Goal: Task Accomplishment & Management: Manage account settings

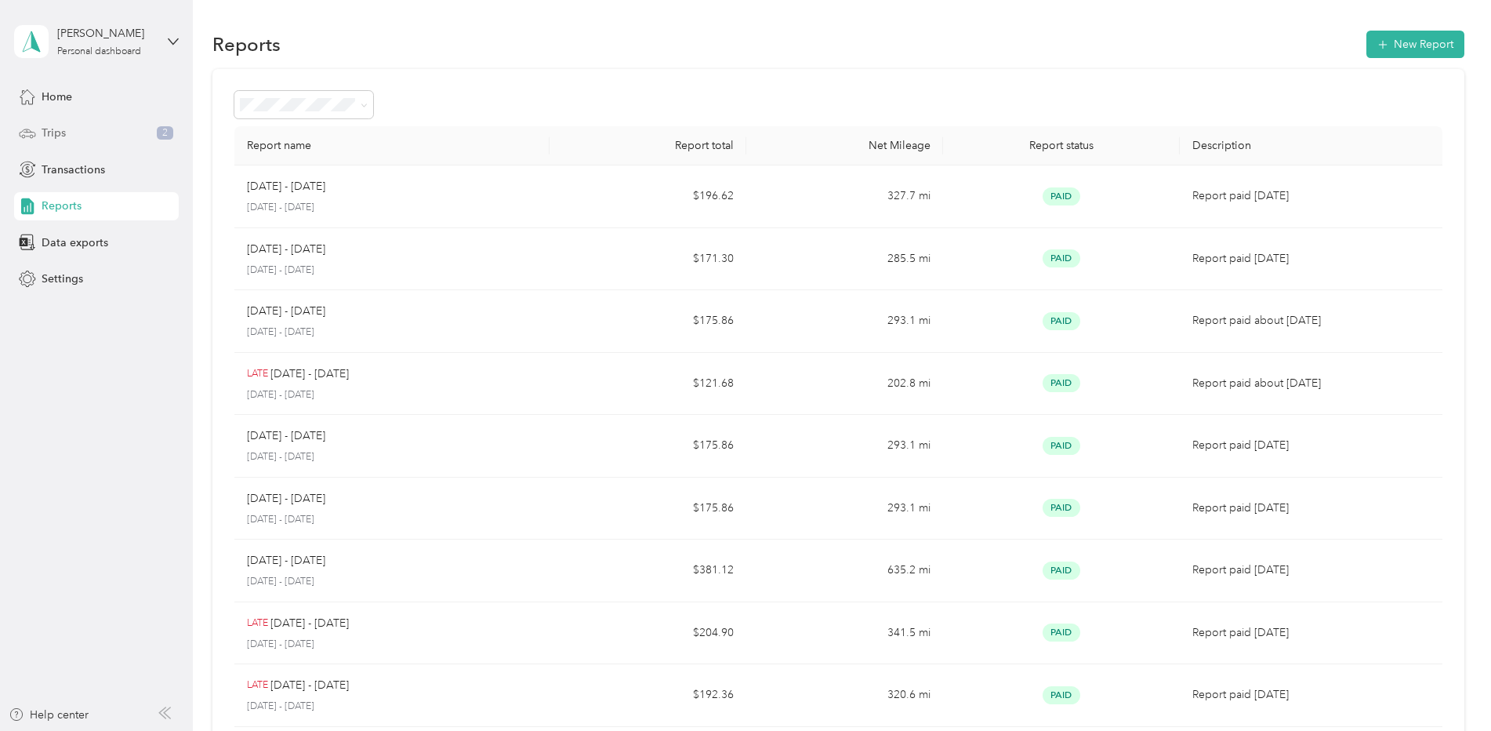
click at [59, 136] on span "Trips" at bounding box center [54, 133] width 24 height 16
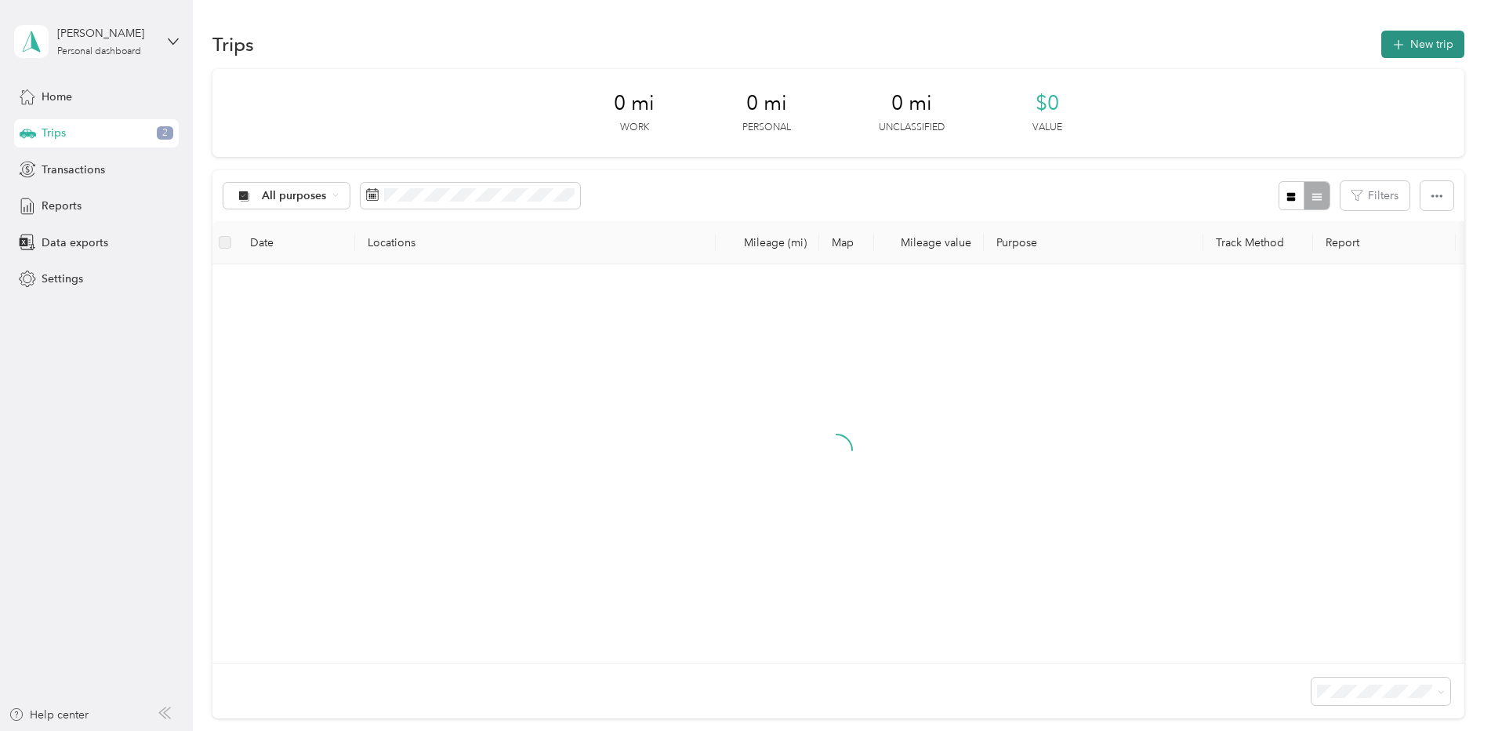
click at [1397, 48] on icon "button" at bounding box center [1398, 45] width 18 height 18
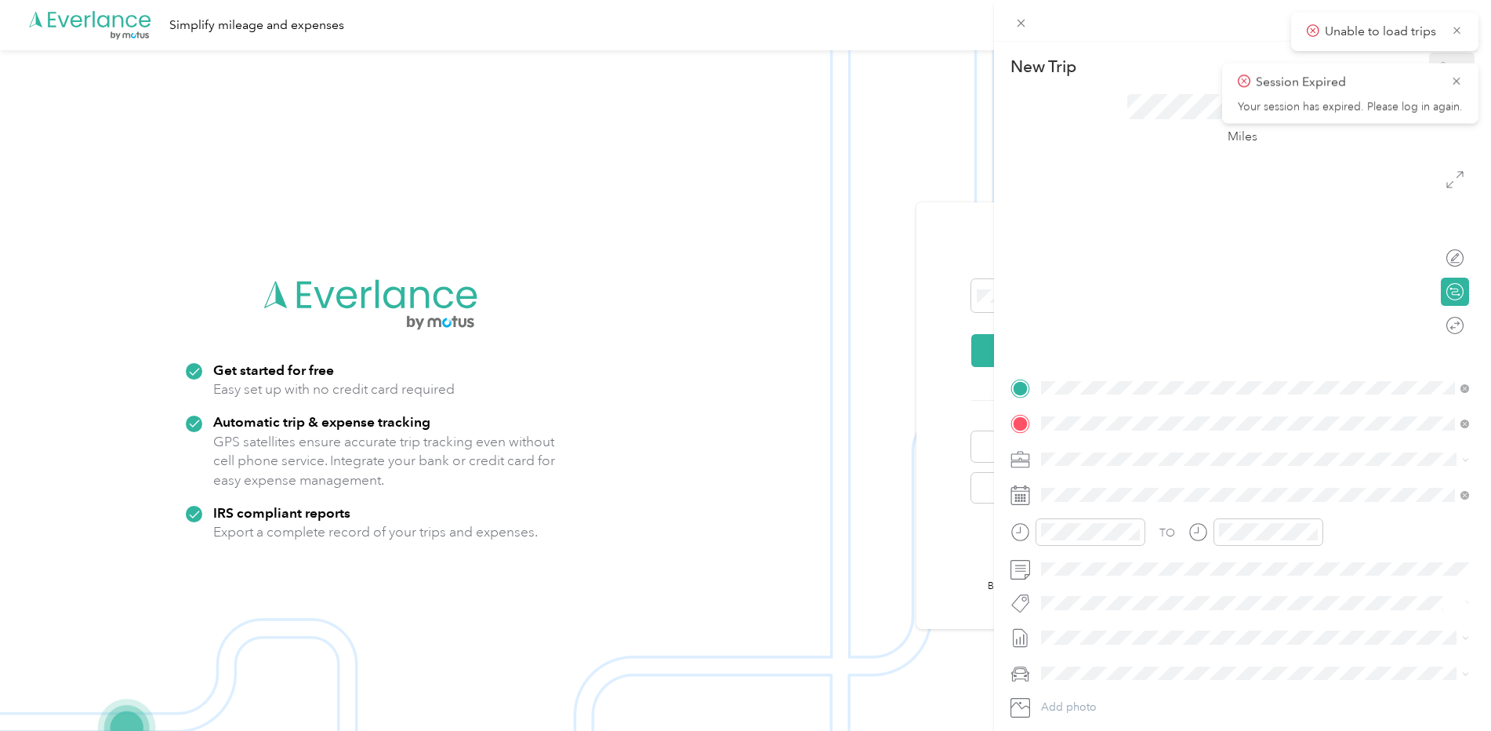
click at [836, 27] on div "New Trip Save This trip cannot be edited because it is either under review, app…" at bounding box center [745, 365] width 1491 height 731
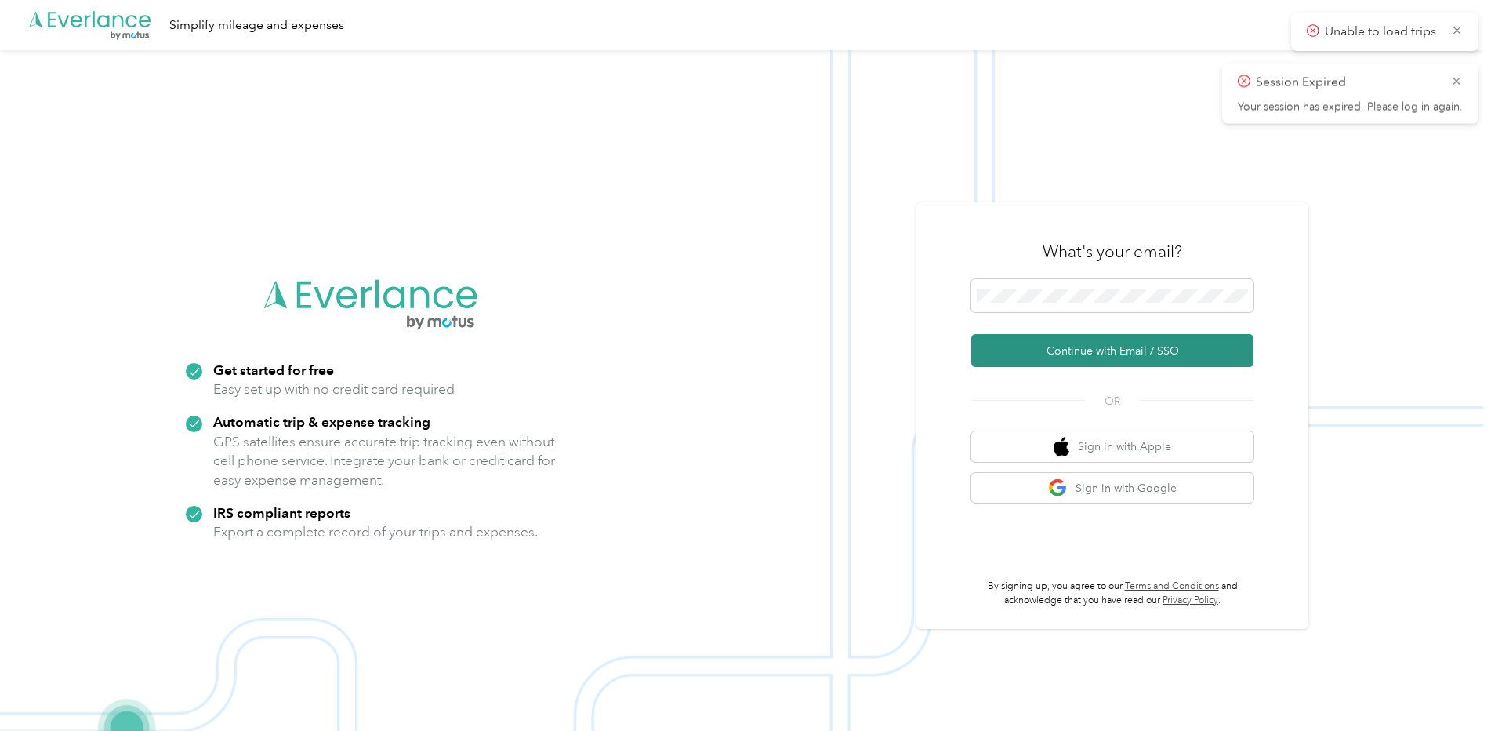
click at [1079, 352] on button "Continue with Email / SSO" at bounding box center [1112, 350] width 282 height 33
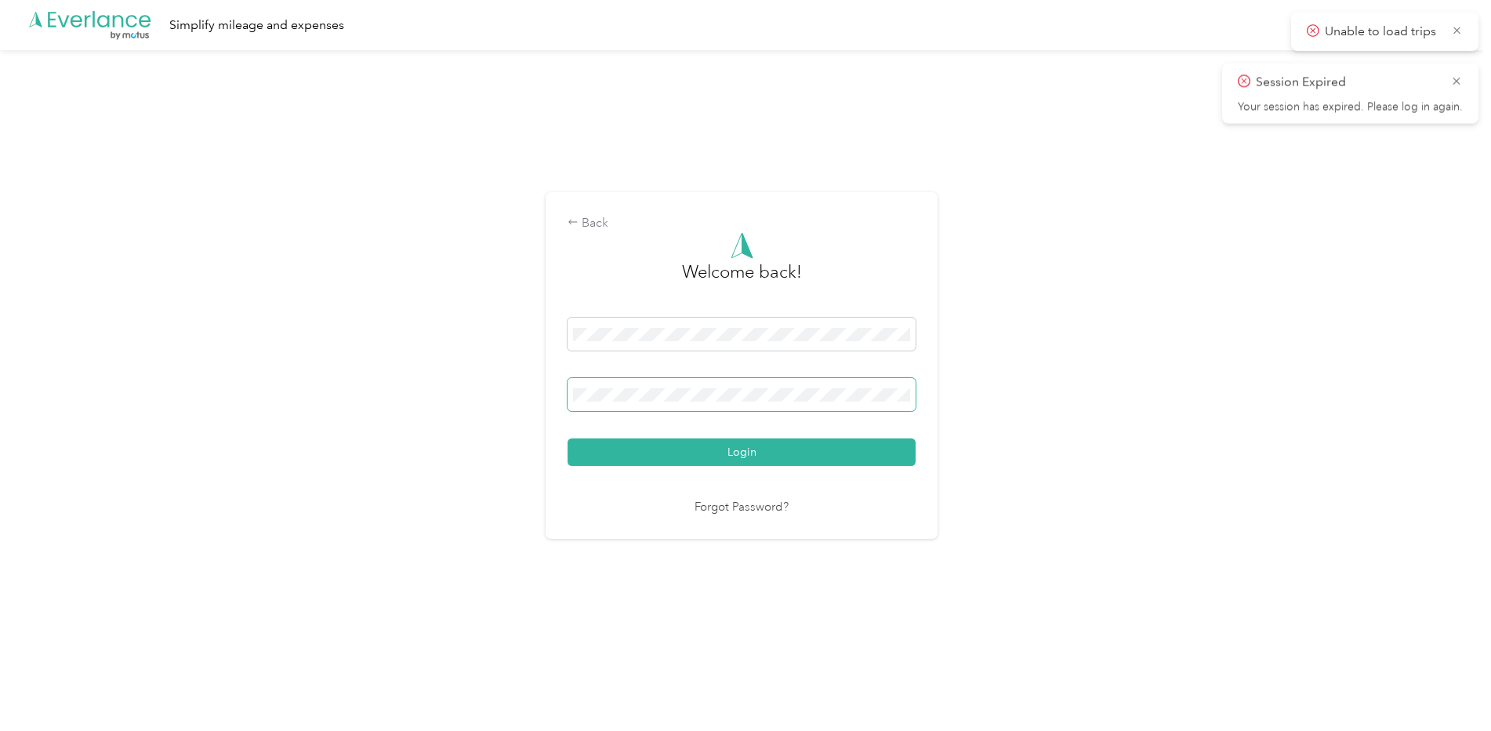
click at [568, 438] on button "Login" at bounding box center [742, 451] width 348 height 27
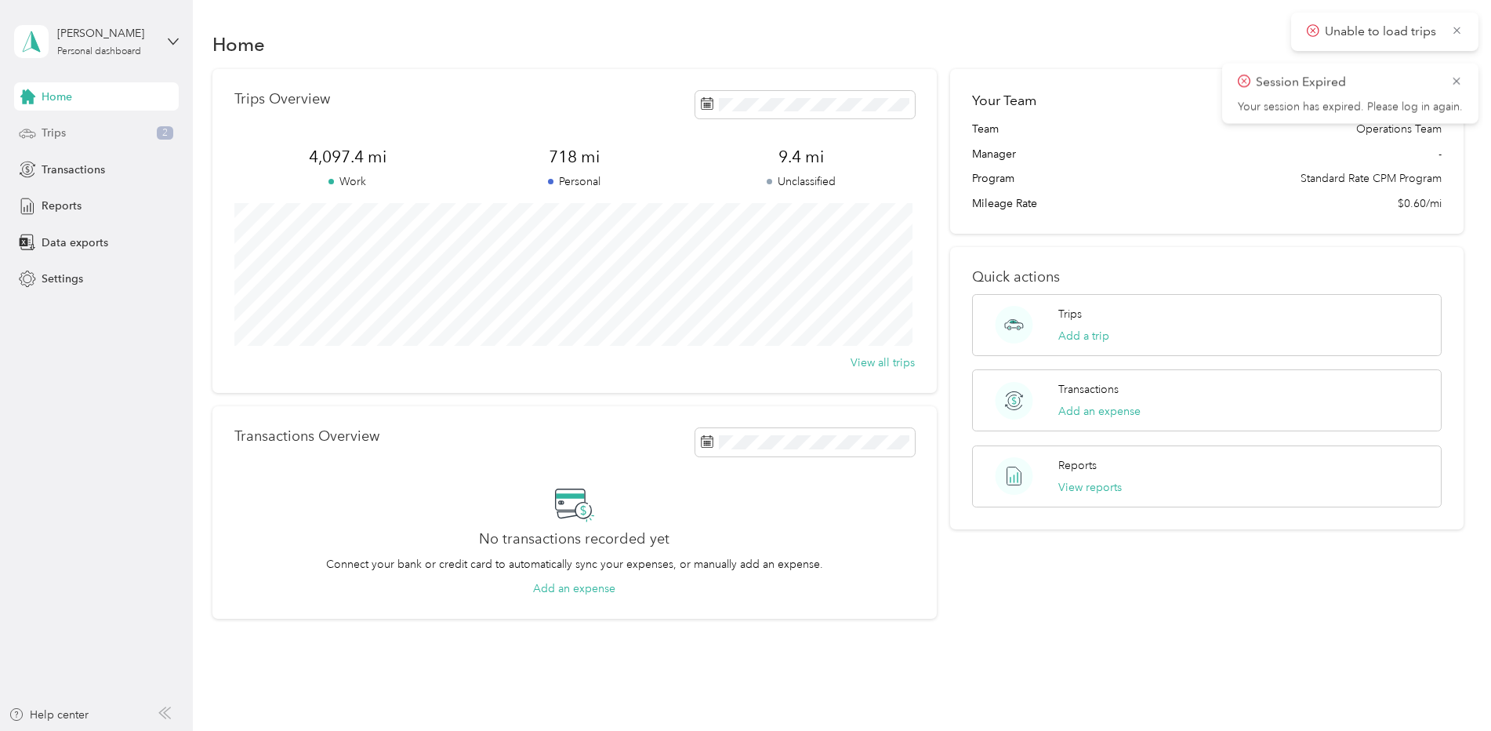
click at [48, 136] on span "Trips" at bounding box center [54, 133] width 24 height 16
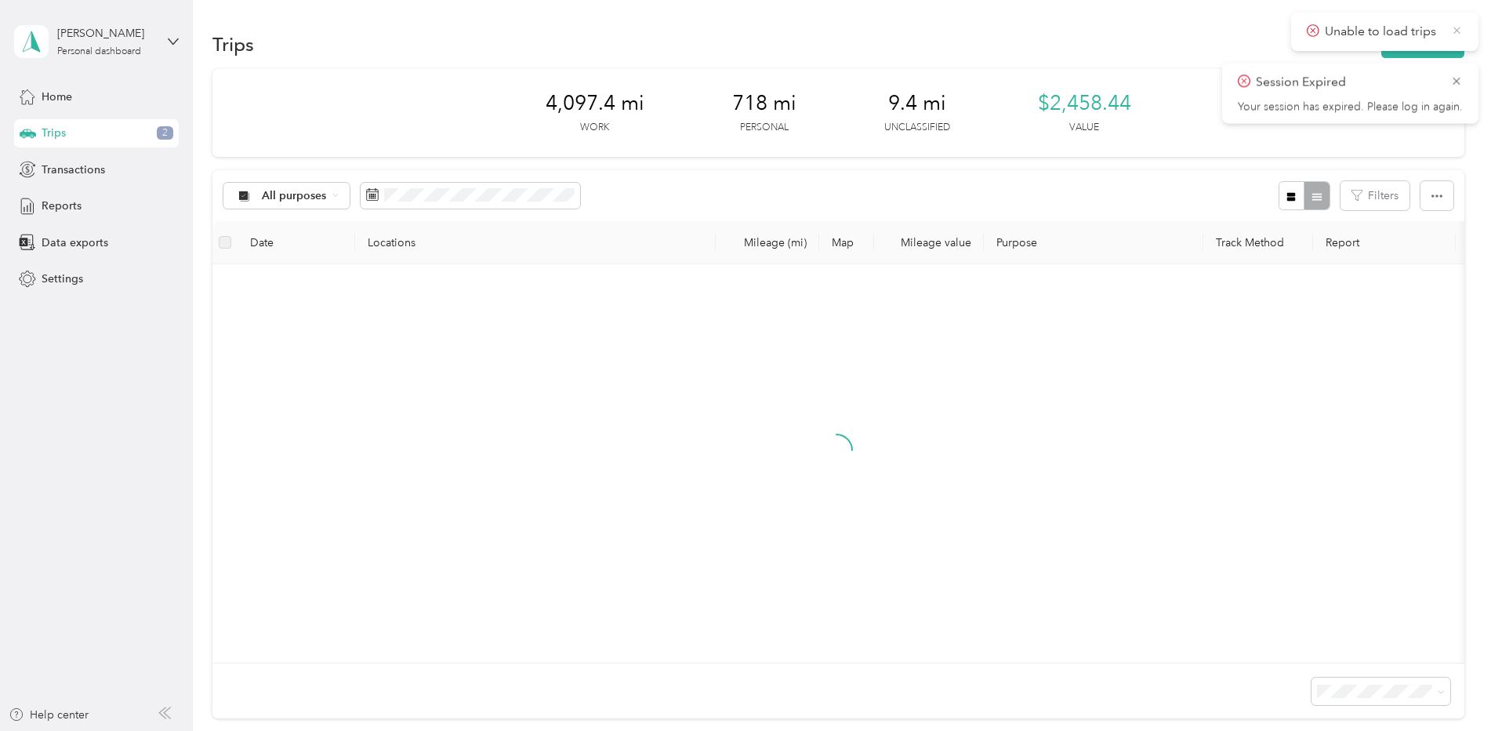
click at [1457, 34] on icon at bounding box center [1457, 31] width 12 height 14
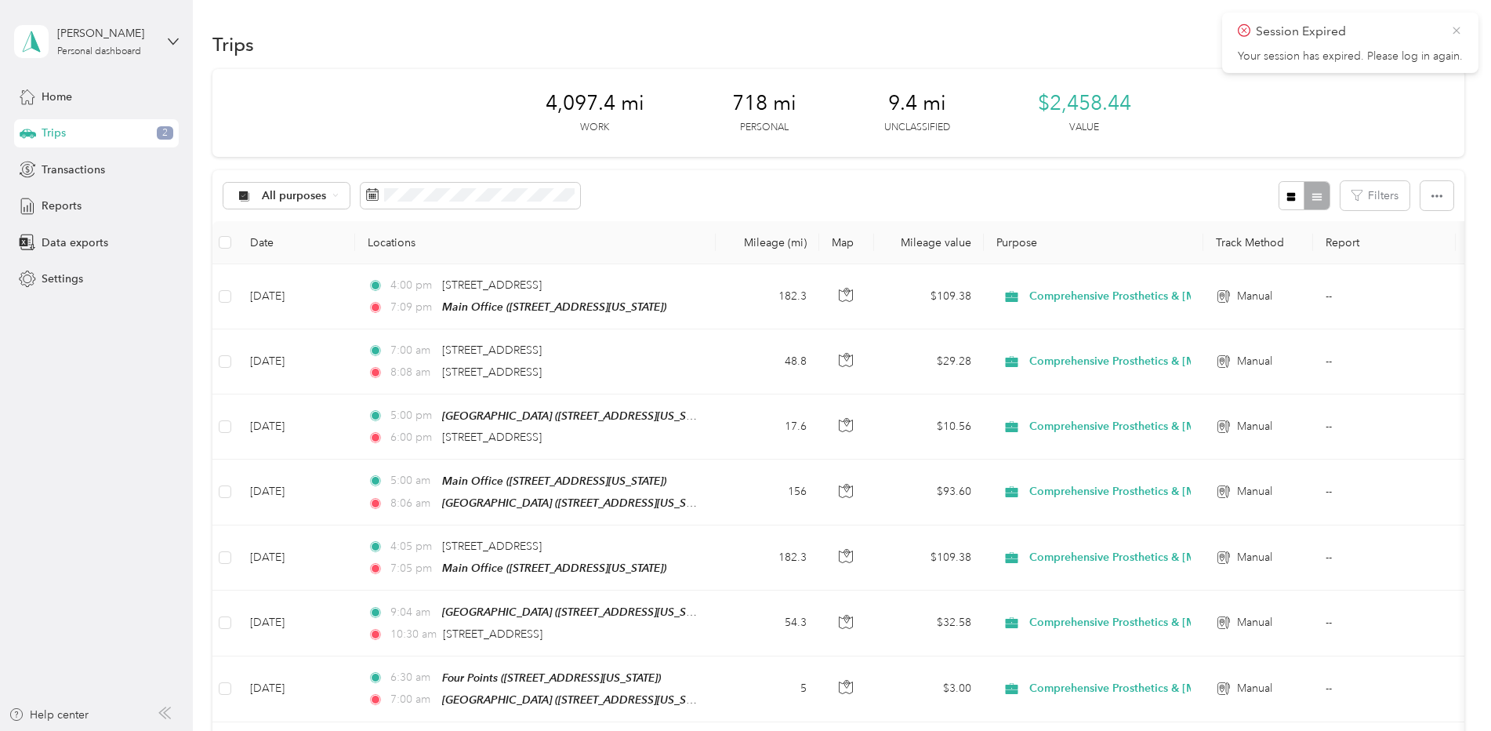
click at [1450, 26] on icon at bounding box center [1456, 31] width 13 height 14
click at [1422, 45] on button "New trip" at bounding box center [1422, 44] width 83 height 27
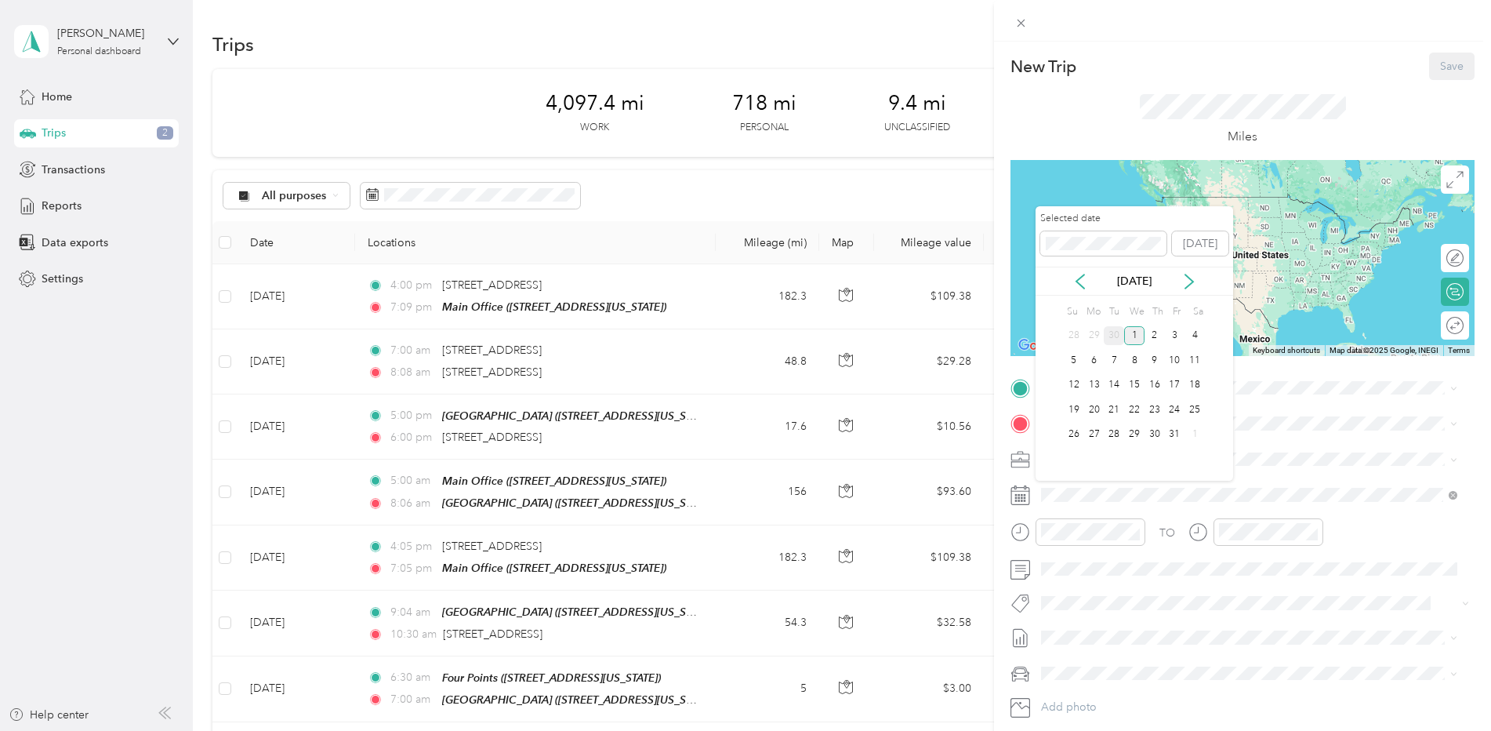
click at [1118, 332] on div "30" at bounding box center [1114, 336] width 20 height 20
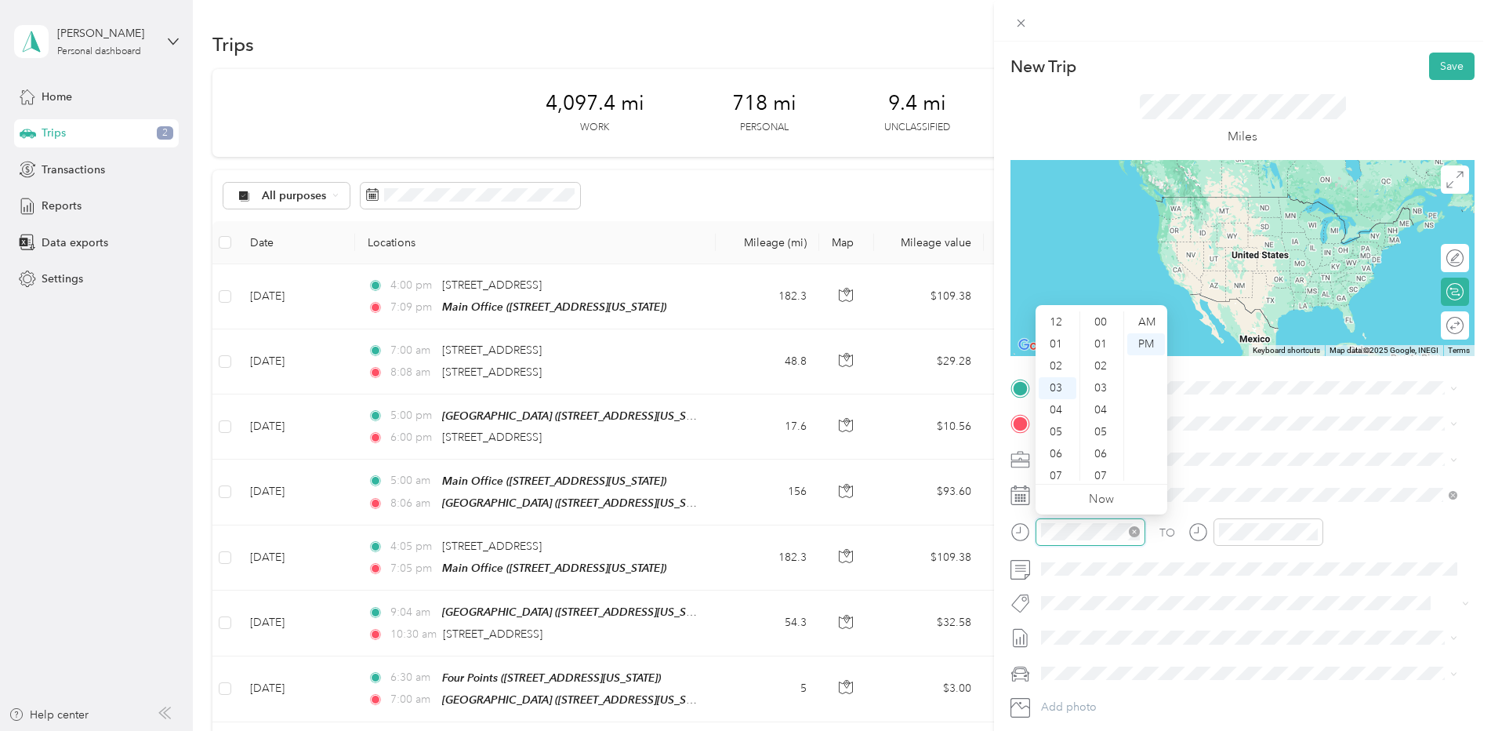
scroll to position [1148, 0]
click at [1058, 365] on div "05" at bounding box center [1058, 366] width 38 height 22
click at [1097, 317] on div "00" at bounding box center [1102, 322] width 38 height 22
click at [1148, 319] on div "AM" at bounding box center [1146, 322] width 38 height 22
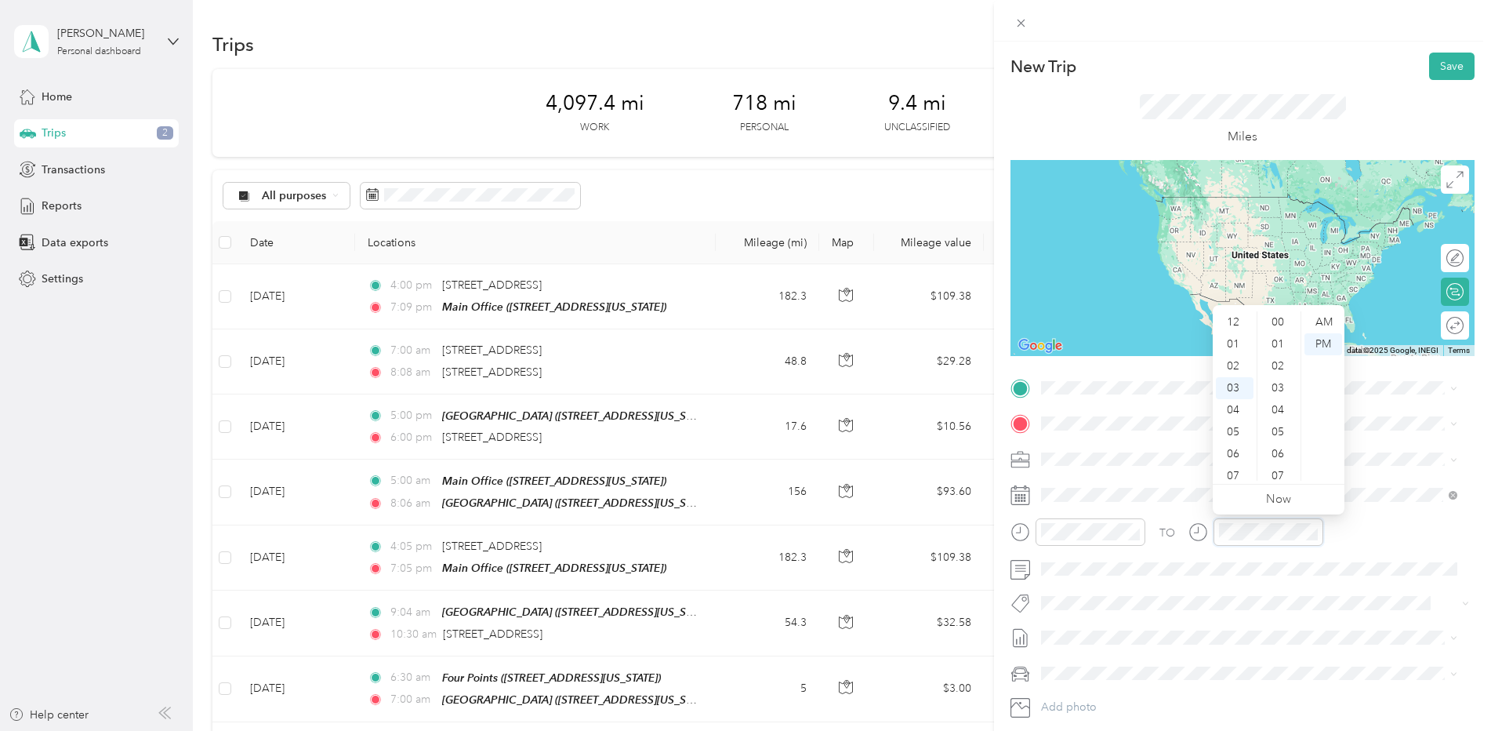
scroll to position [1148, 0]
click at [1233, 428] on div "08" at bounding box center [1235, 432] width 38 height 22
click at [1278, 323] on div "00" at bounding box center [1280, 322] width 38 height 22
click at [1328, 317] on div "AM" at bounding box center [1323, 322] width 38 height 22
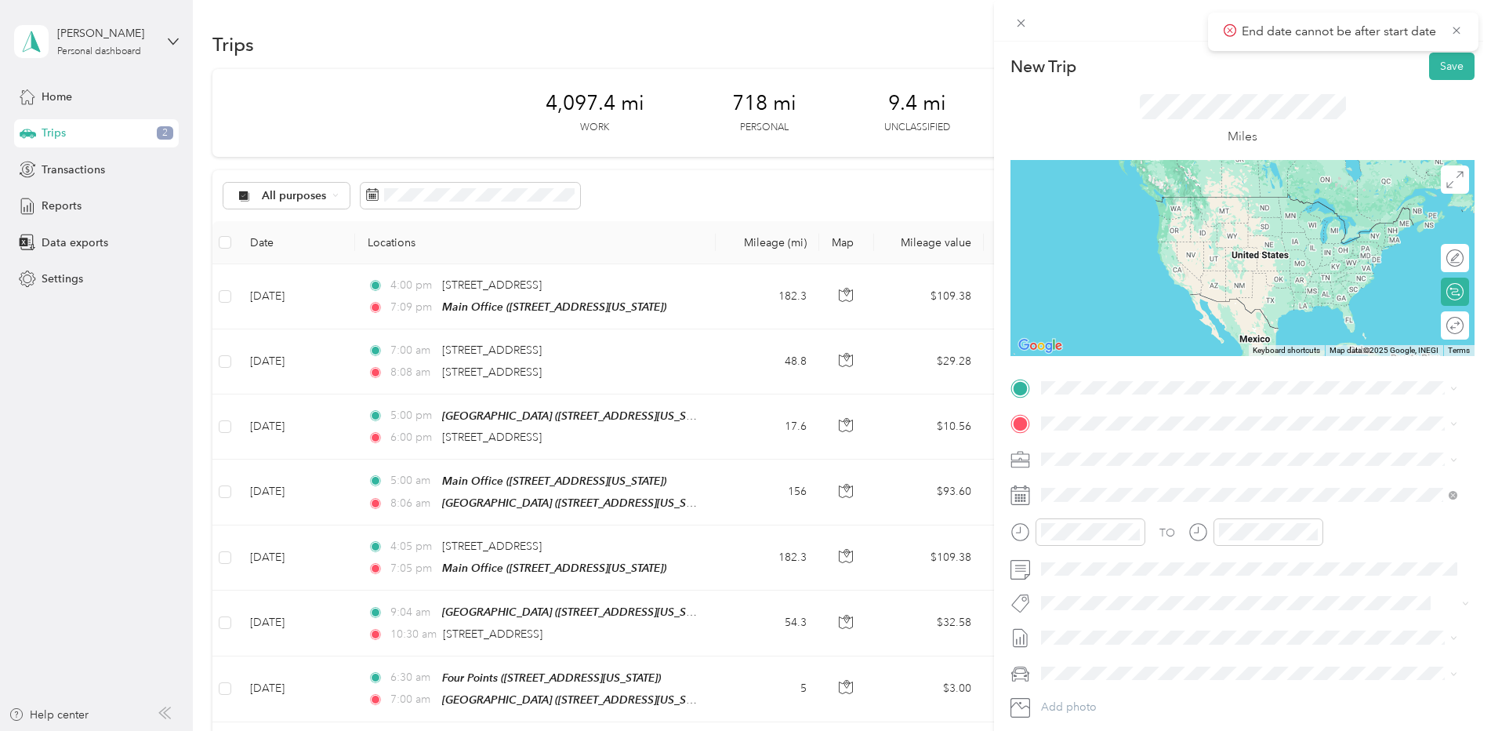
drag, startPoint x: 1333, startPoint y: 134, endPoint x: 1305, endPoint y: 179, distance: 52.4
click at [1333, 135] on div "Miles" at bounding box center [1243, 120] width 206 height 53
click at [1123, 394] on span at bounding box center [1255, 388] width 439 height 25
click at [1108, 502] on div "Main Office [STREET_ADDRESS][US_STATE]" at bounding box center [1149, 505] width 157 height 33
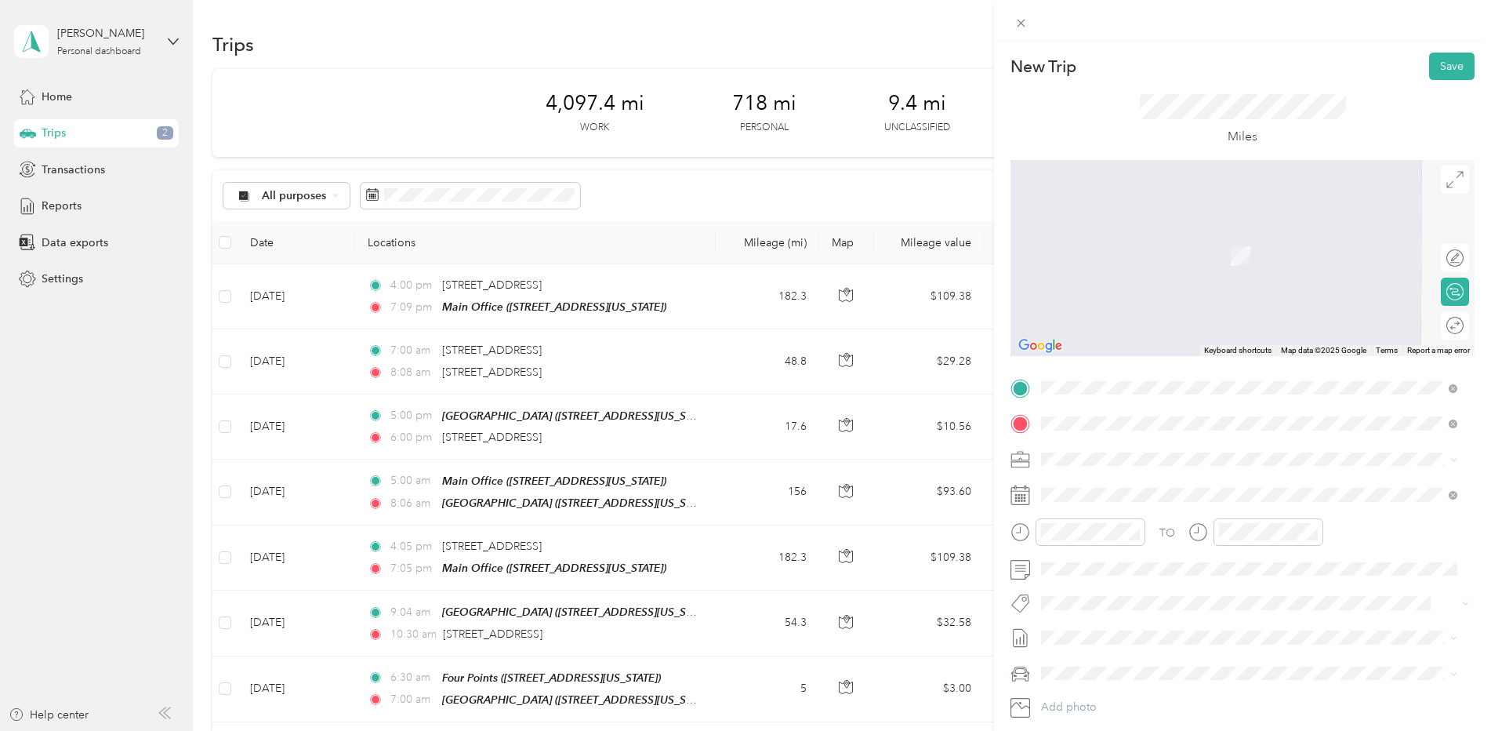
click at [1098, 489] on strong "Brookfield" at bounding box center [1098, 485] width 55 height 14
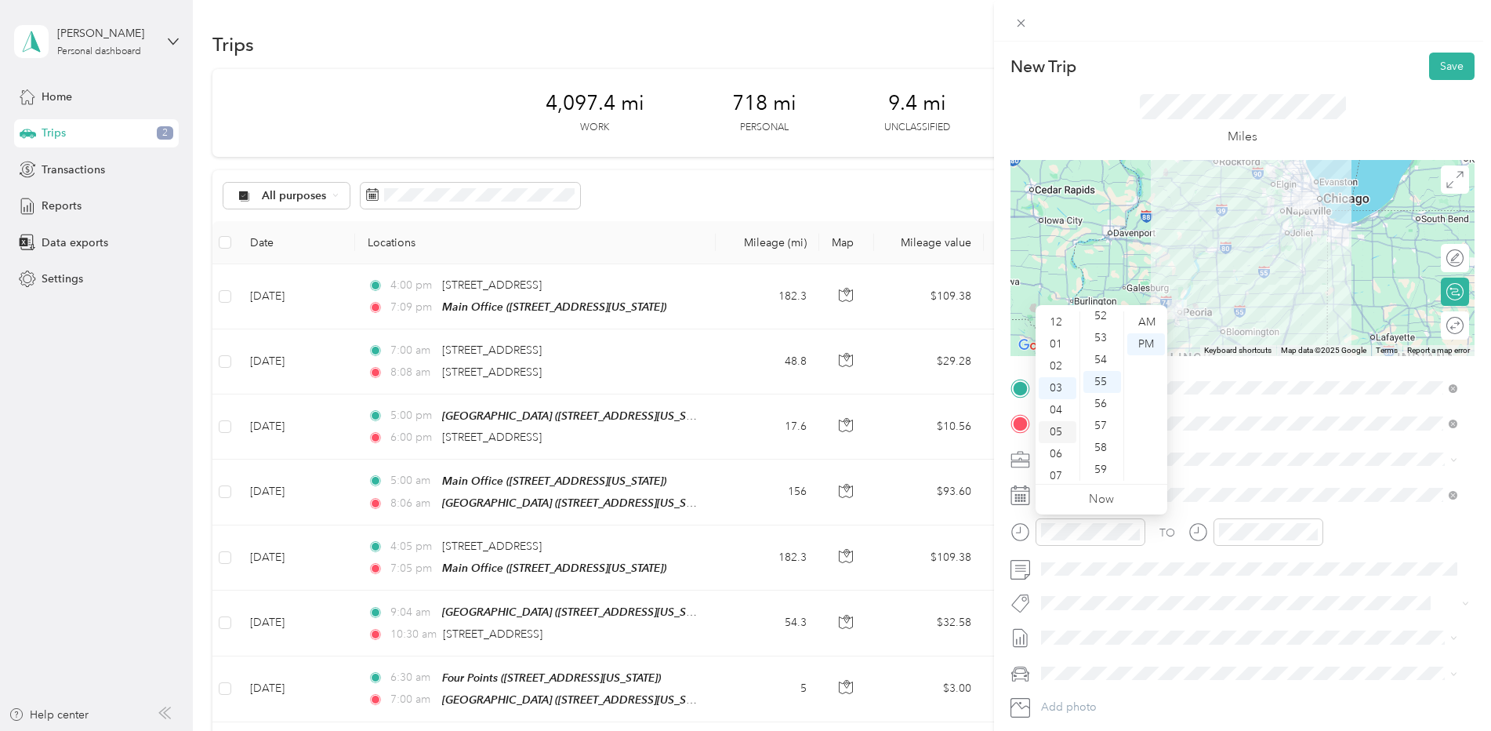
click at [1056, 428] on div "05" at bounding box center [1058, 432] width 38 height 22
click at [1100, 323] on div "00" at bounding box center [1102, 322] width 38 height 22
click at [1138, 320] on div "AM" at bounding box center [1146, 322] width 38 height 22
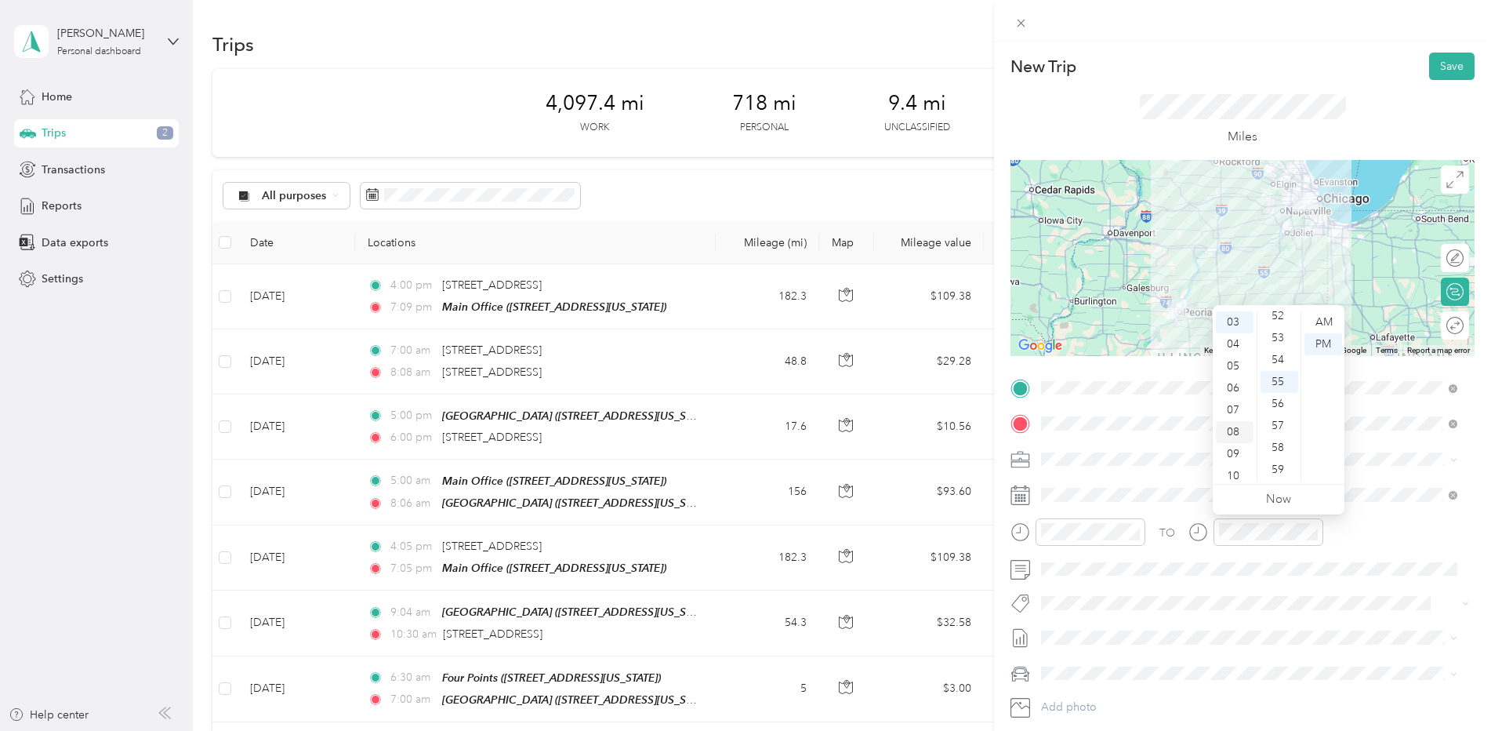
click at [1228, 431] on div "08" at bounding box center [1235, 432] width 38 height 22
click at [1280, 325] on div "00" at bounding box center [1280, 322] width 38 height 22
click at [1319, 319] on div "AM" at bounding box center [1323, 322] width 38 height 22
click at [1343, 143] on div "Miles" at bounding box center [1243, 120] width 464 height 80
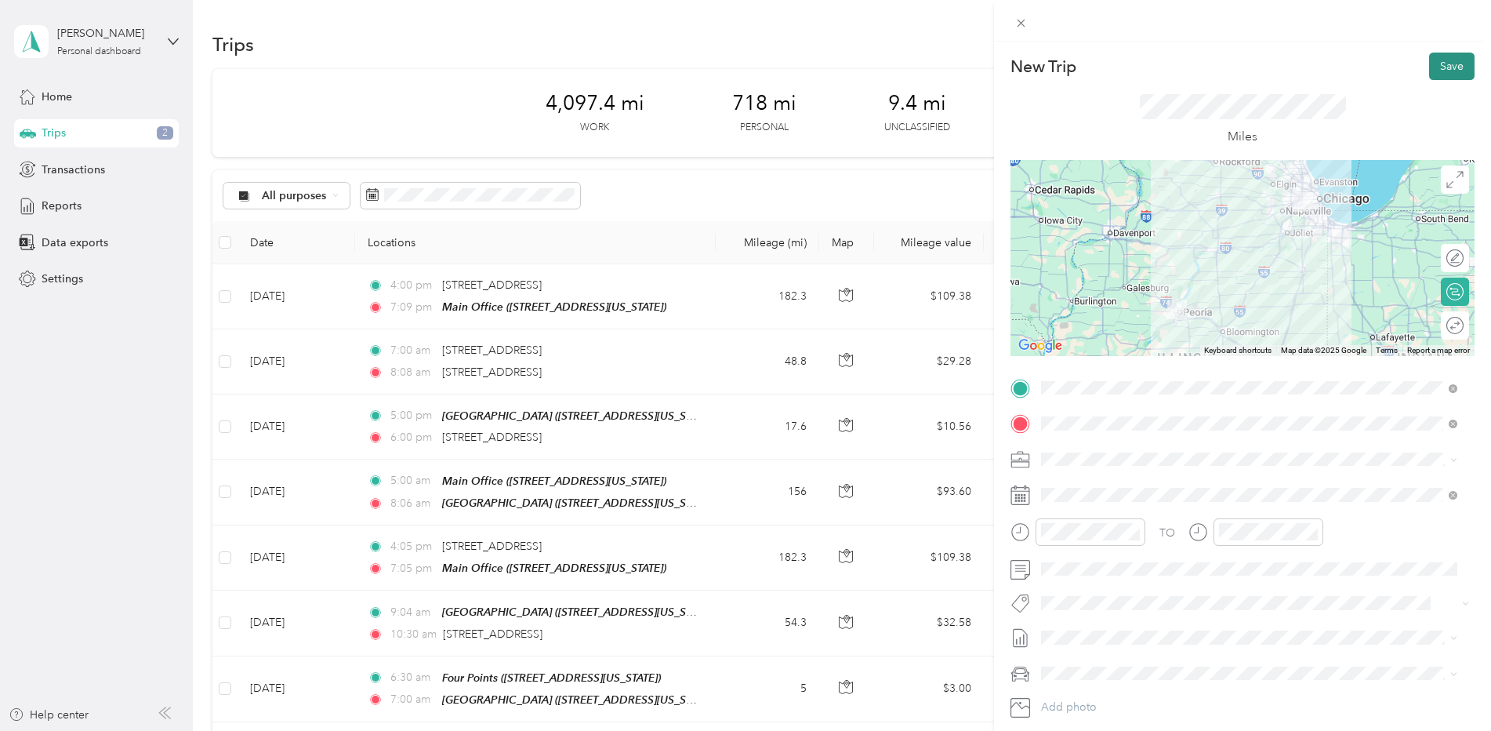
click at [1433, 69] on button "Save" at bounding box center [1451, 66] width 45 height 27
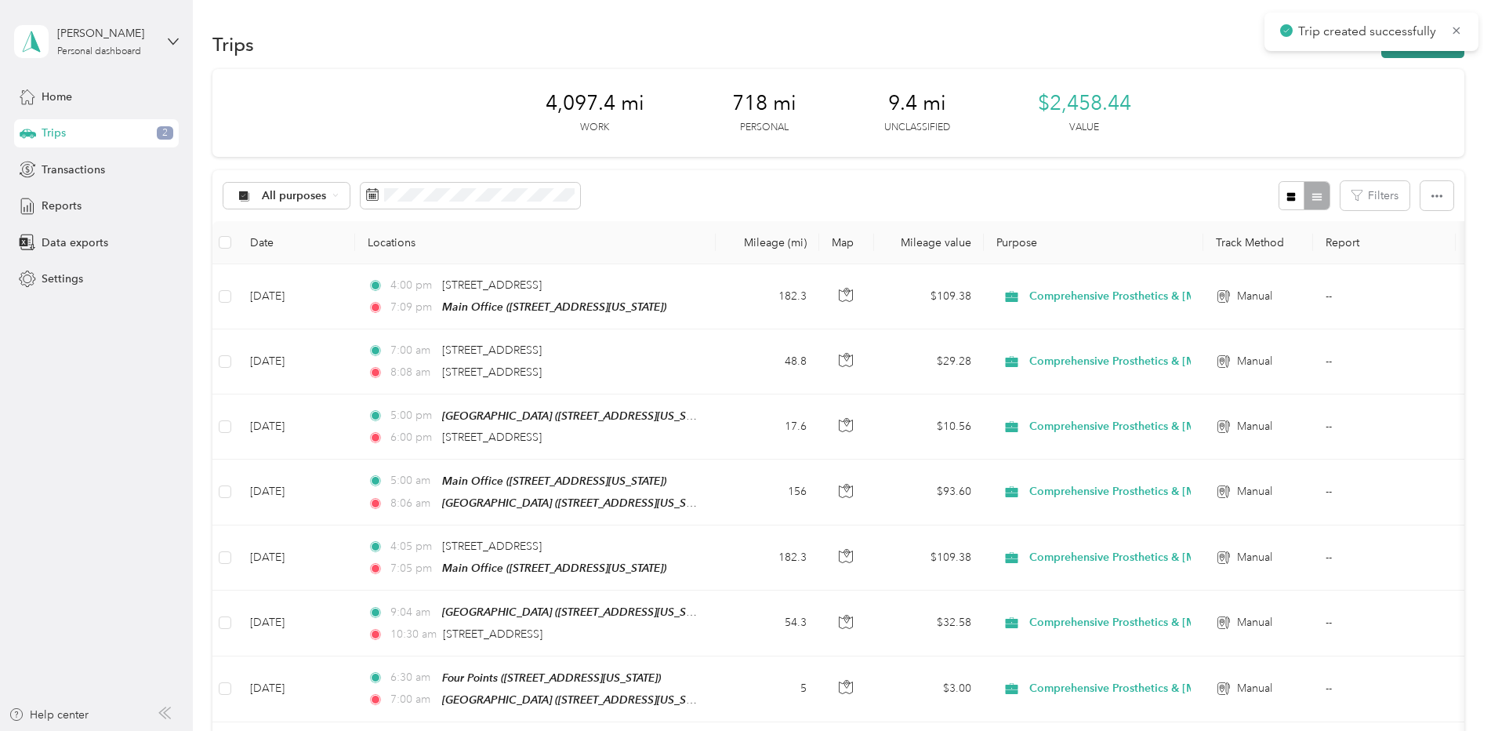
click at [1398, 53] on button "New trip" at bounding box center [1422, 44] width 83 height 27
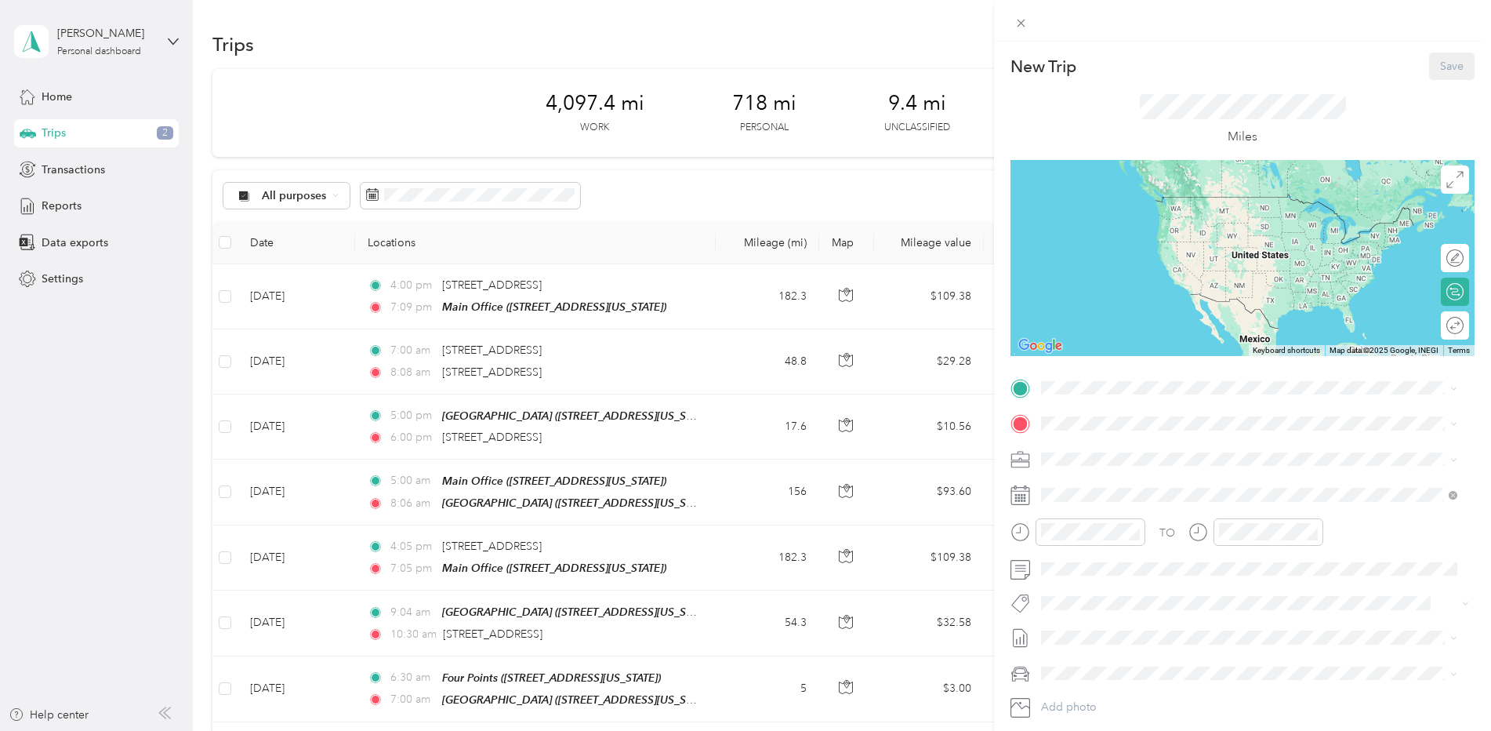
click at [1112, 453] on strong "Brookfield" at bounding box center [1098, 448] width 55 height 14
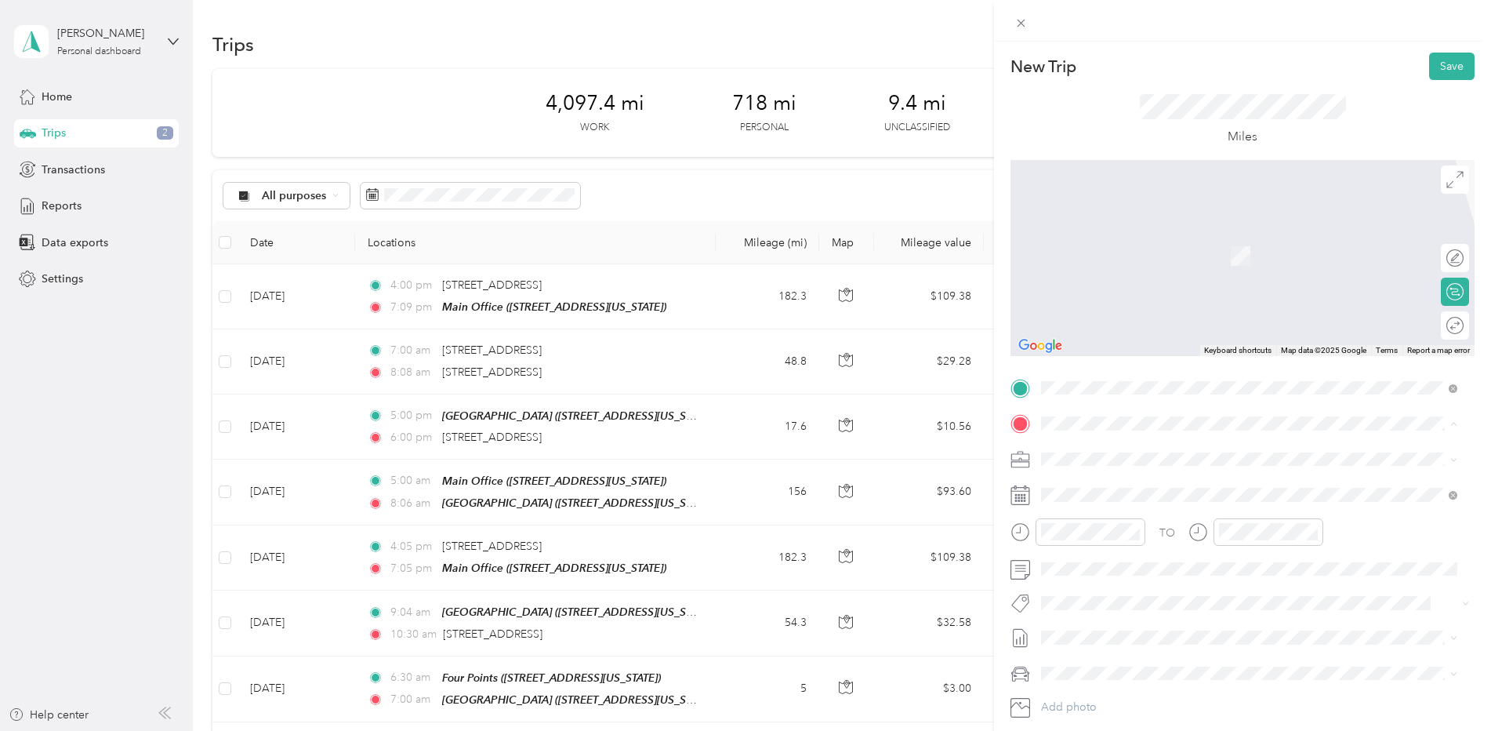
click at [1061, 541] on icon at bounding box center [1055, 544] width 16 height 16
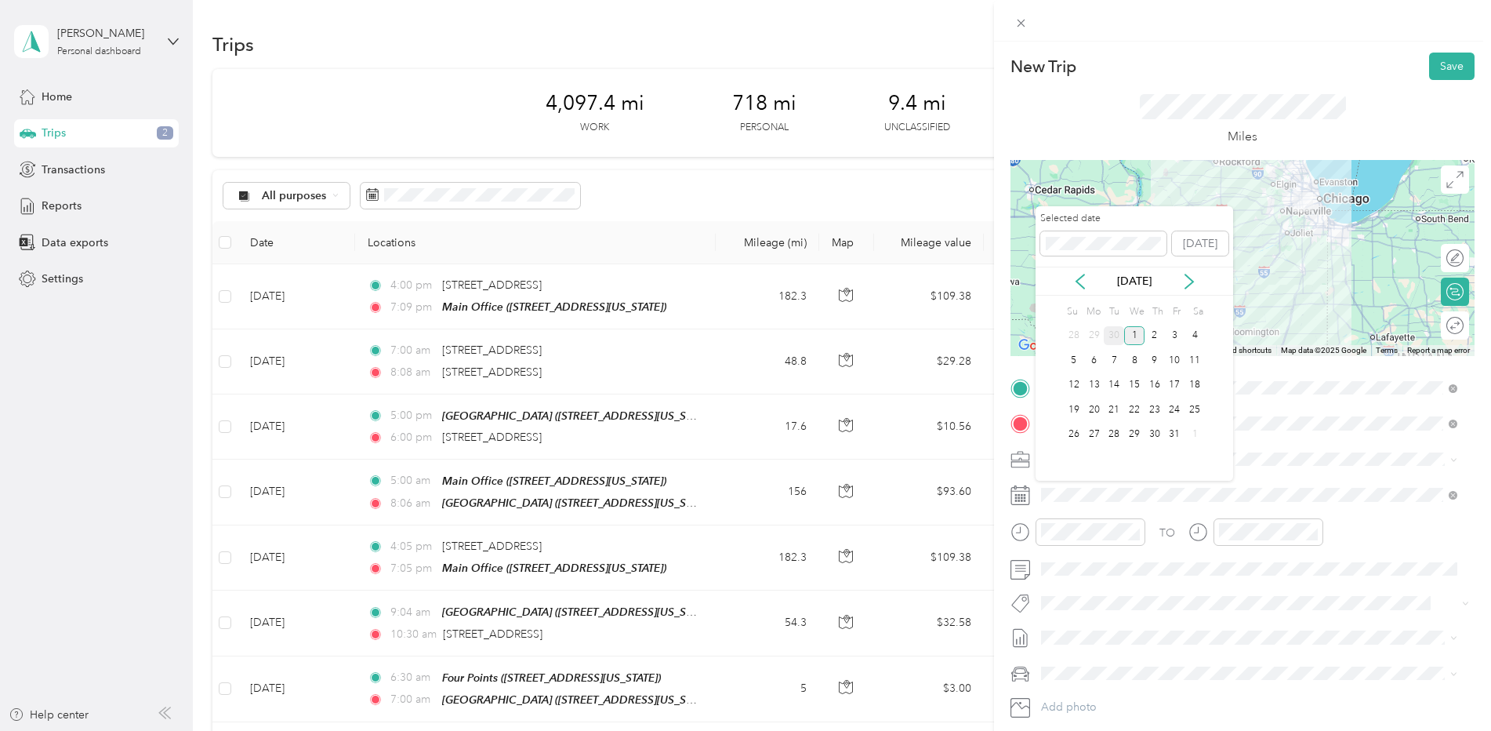
click at [1115, 339] on div "30" at bounding box center [1114, 336] width 20 height 20
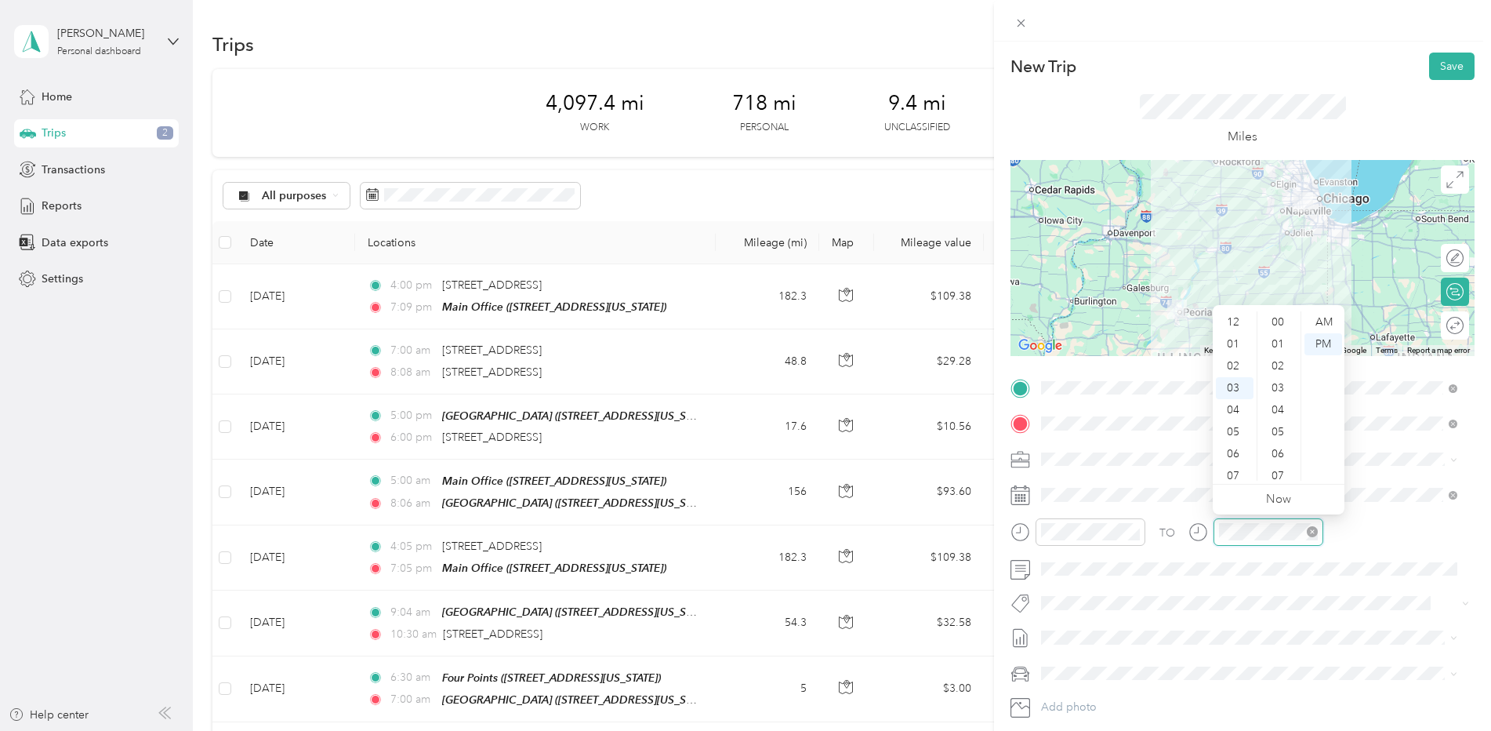
scroll to position [1148, 0]
click at [1232, 405] on div "07" at bounding box center [1235, 410] width 38 height 22
click at [1277, 325] on div "00" at bounding box center [1280, 322] width 38 height 22
click at [1369, 145] on div "Miles" at bounding box center [1243, 120] width 464 height 80
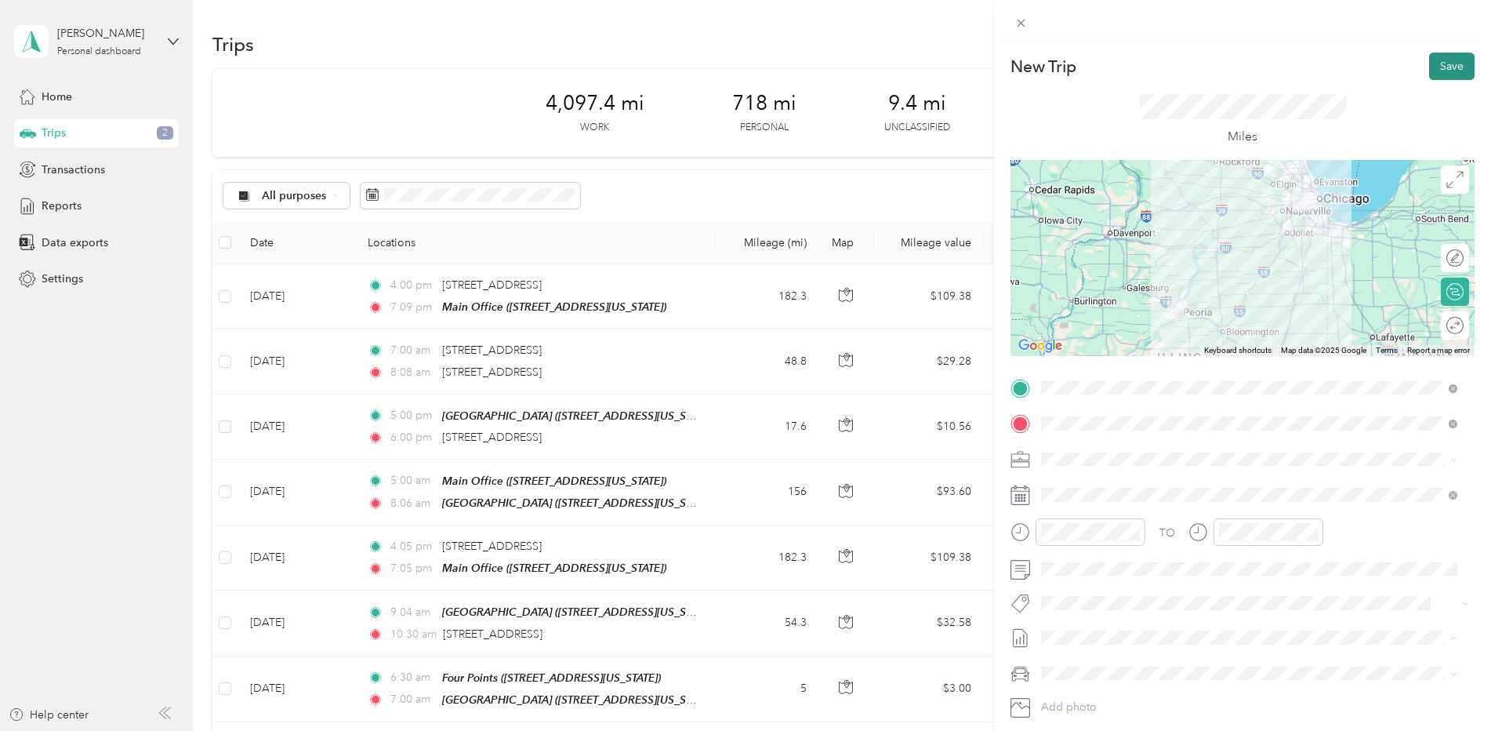
click at [1429, 65] on button "Save" at bounding box center [1451, 66] width 45 height 27
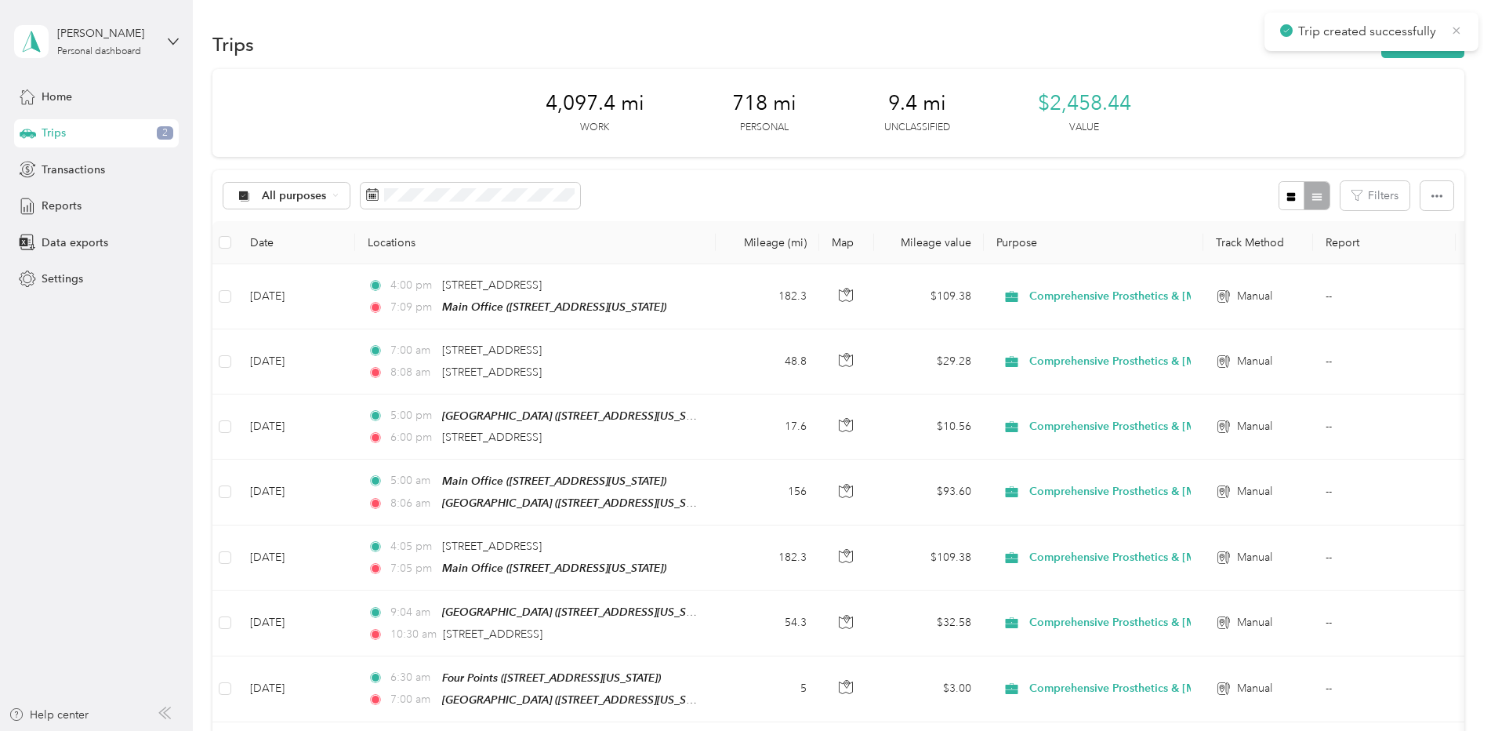
click at [1455, 31] on icon at bounding box center [1456, 31] width 13 height 14
click at [49, 208] on span "Reports" at bounding box center [62, 206] width 40 height 16
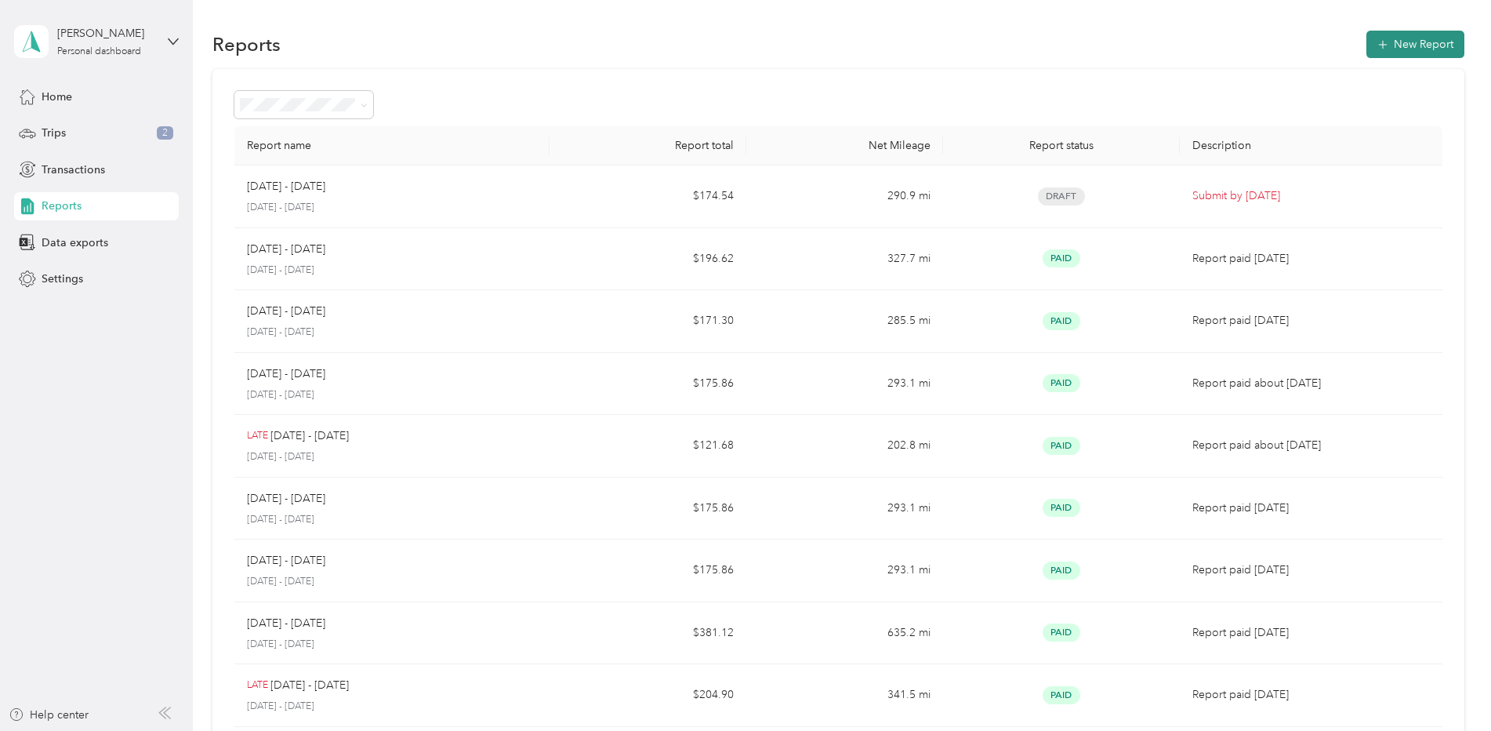
click at [1384, 43] on icon "button" at bounding box center [1383, 45] width 16 height 16
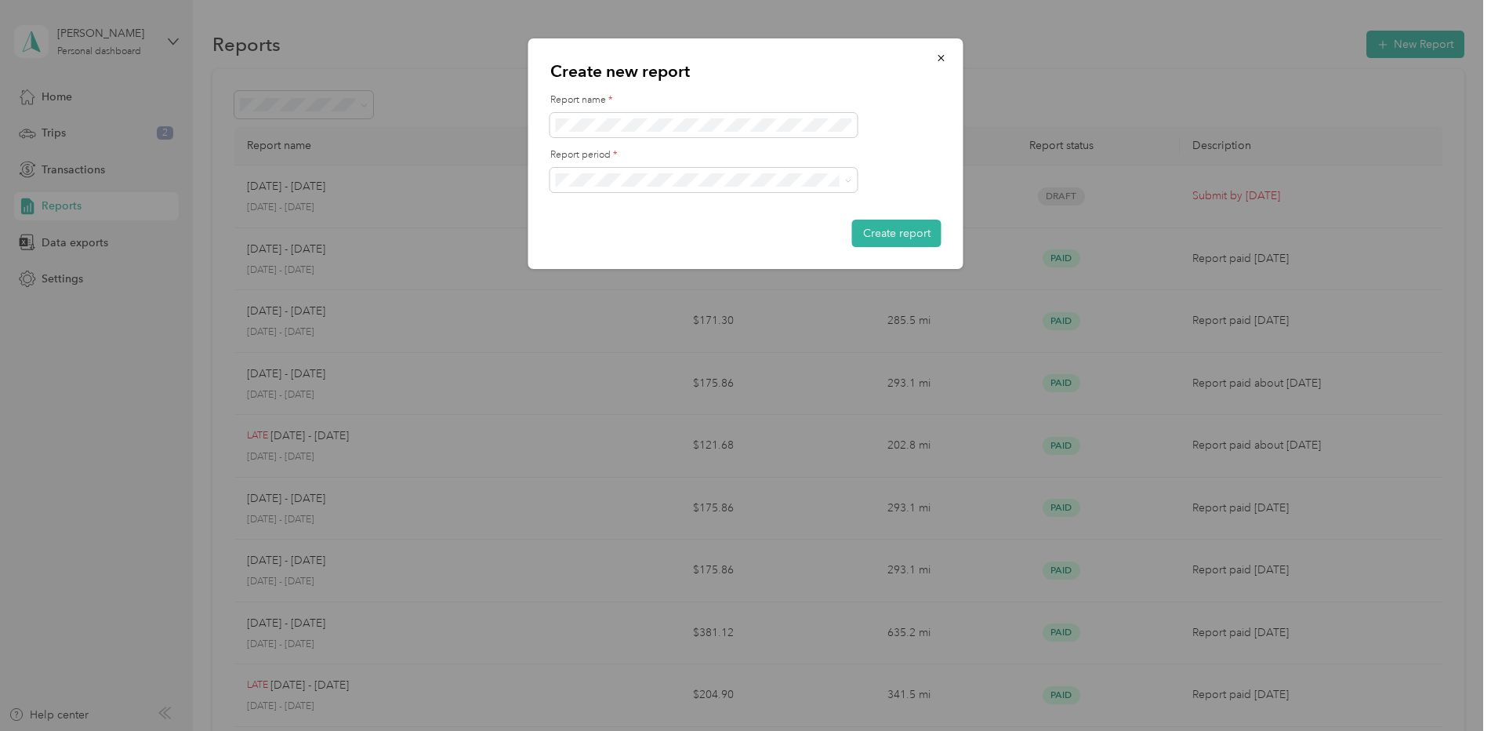
click at [655, 229] on div "[DATE] - [DATE]" at bounding box center [703, 231] width 285 height 16
click at [945, 57] on icon "button" at bounding box center [941, 58] width 11 height 11
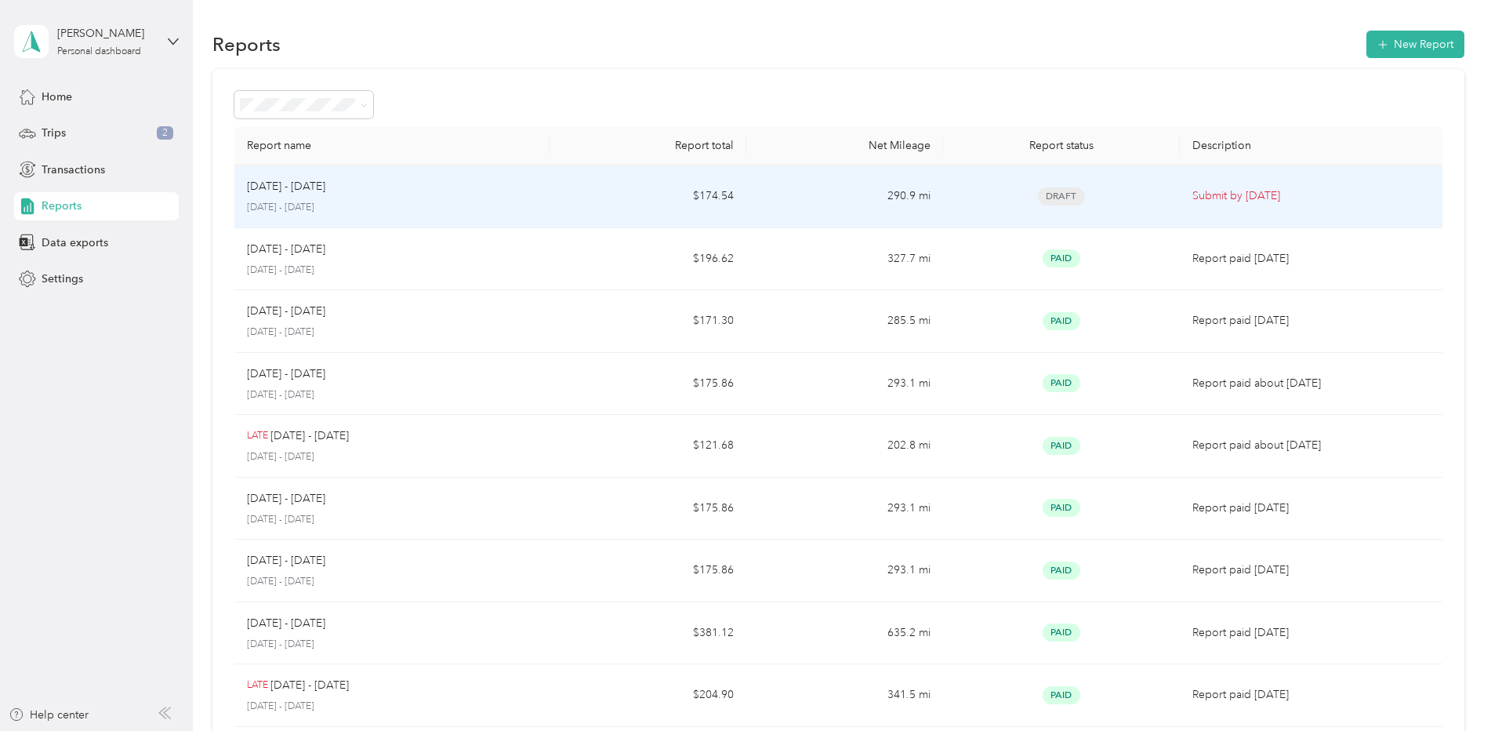
click at [695, 193] on td "$174.54" at bounding box center [648, 196] width 197 height 63
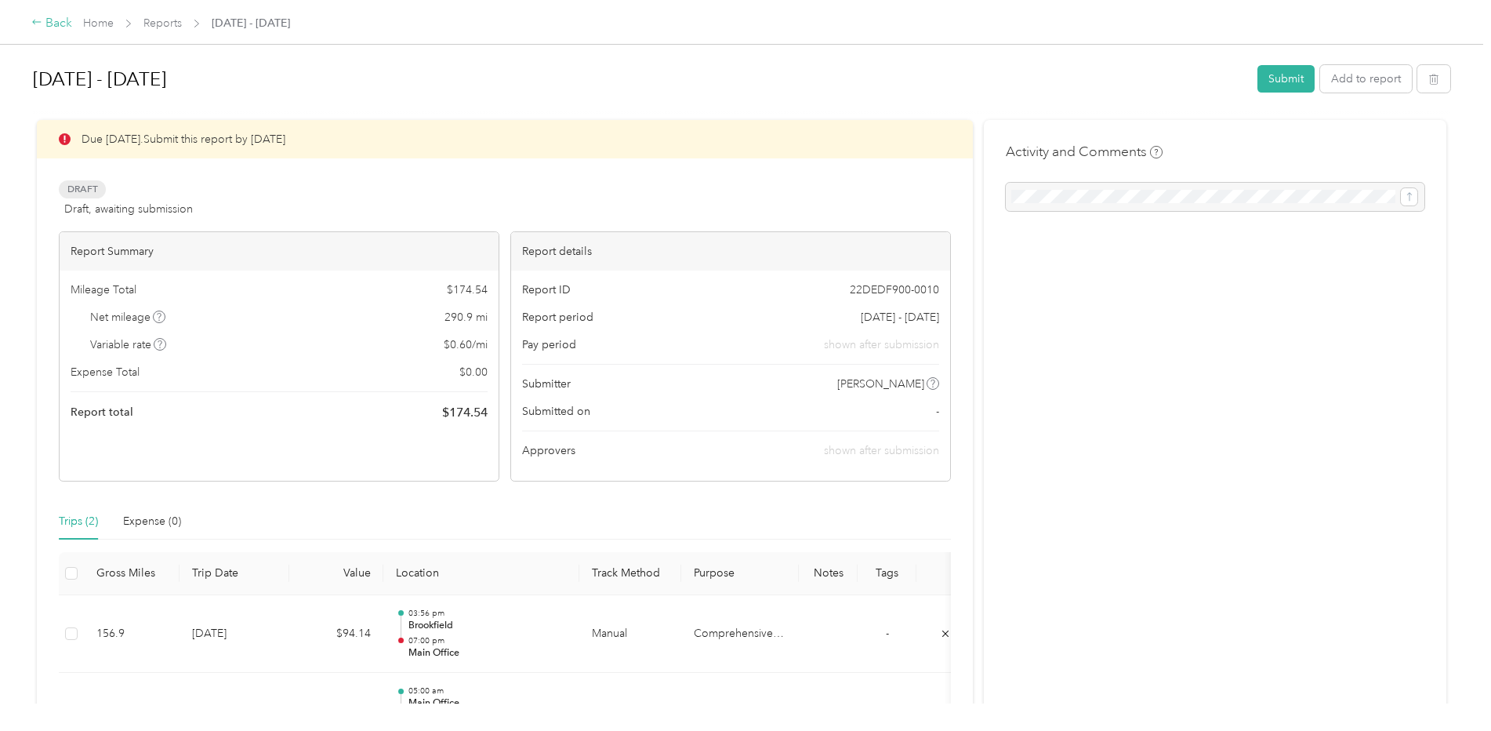
click at [63, 24] on div "Back" at bounding box center [51, 23] width 41 height 19
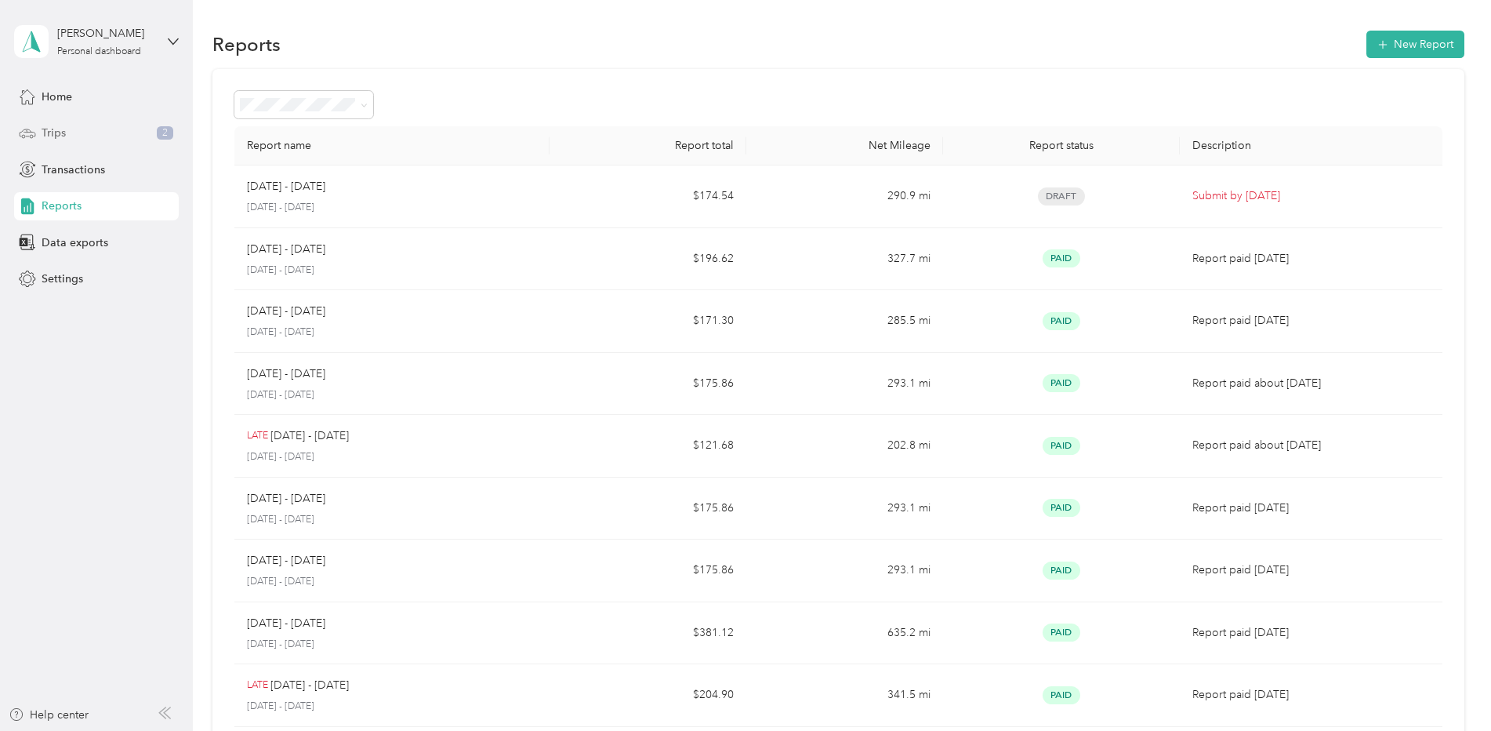
click at [72, 136] on div "Trips 2" at bounding box center [96, 133] width 165 height 28
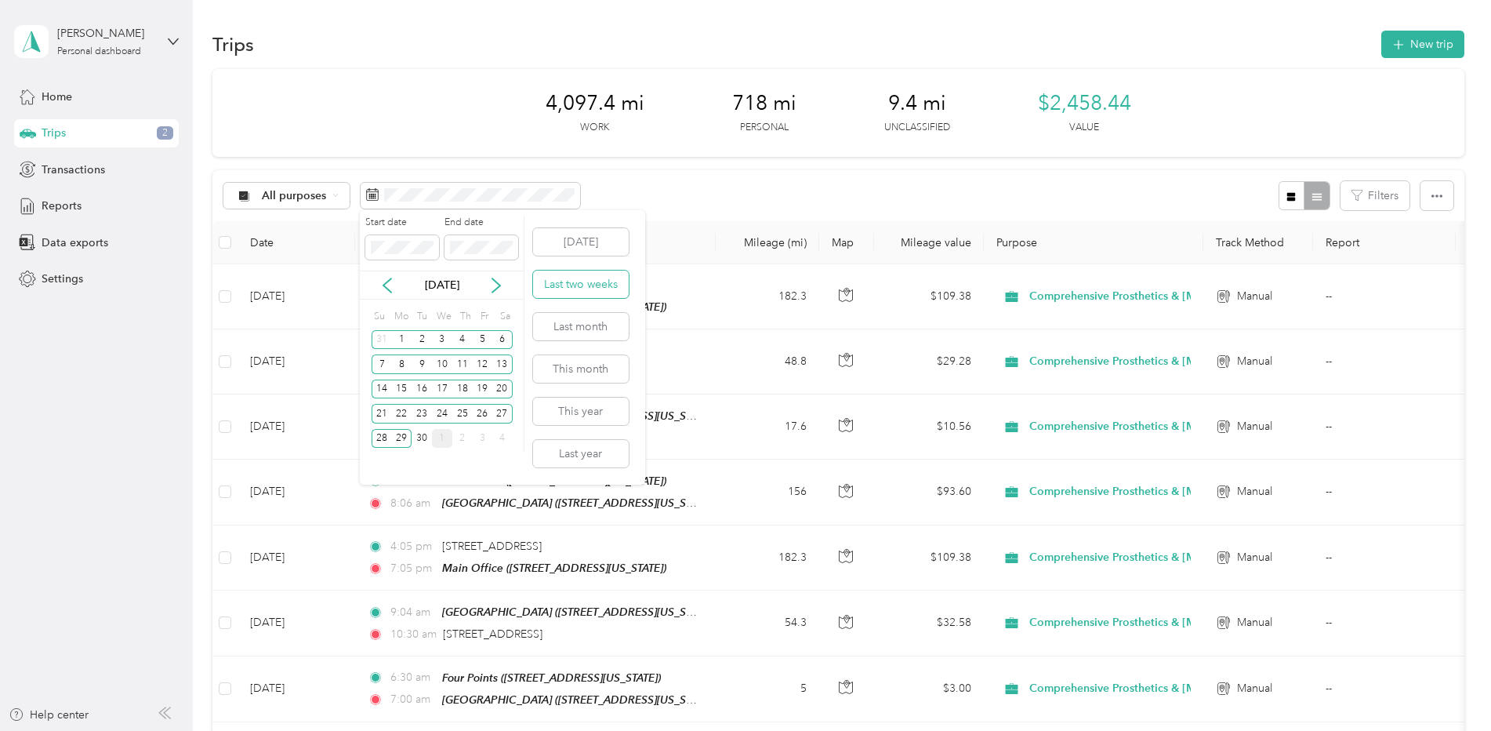
click at [591, 283] on button "Last two weeks" at bounding box center [581, 283] width 96 height 27
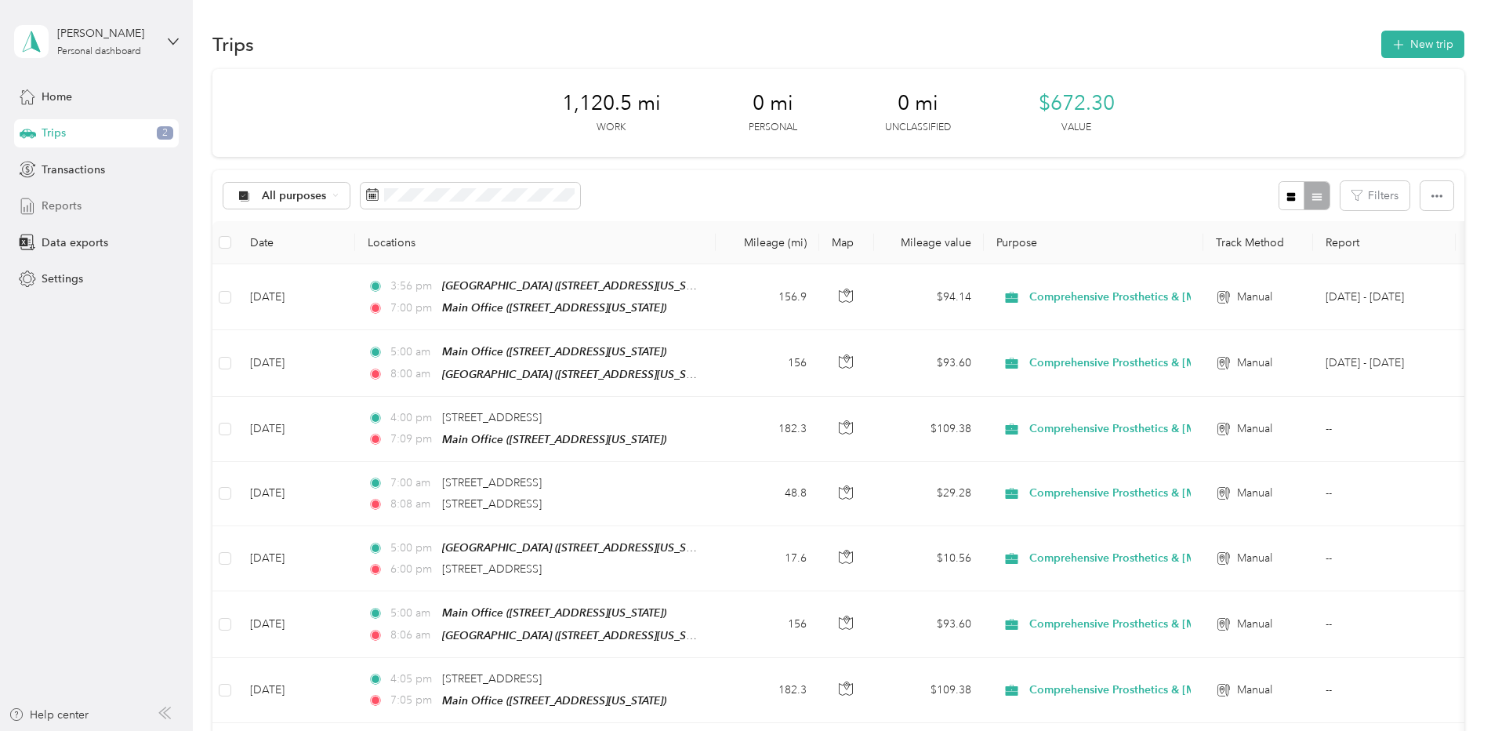
click at [71, 206] on span "Reports" at bounding box center [62, 206] width 40 height 16
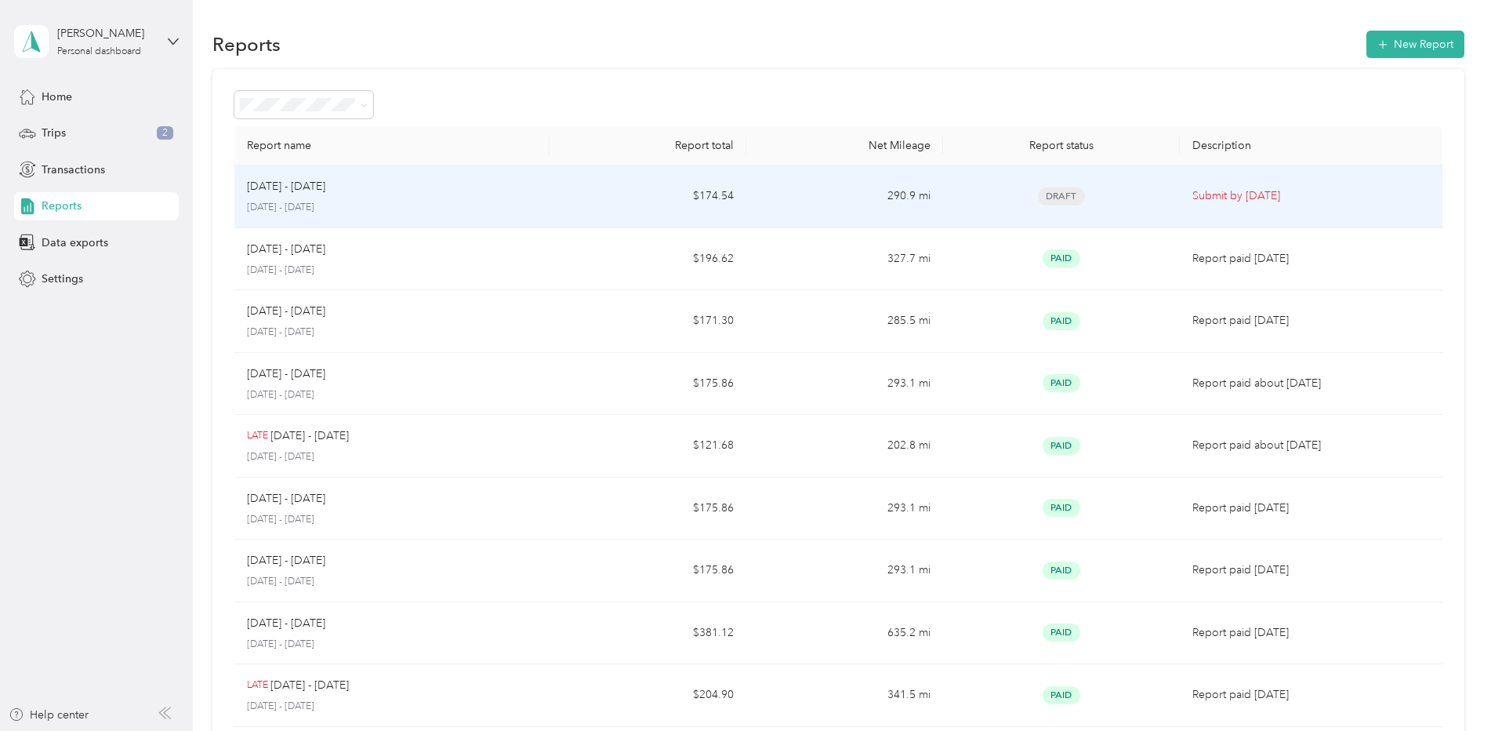
click at [383, 198] on div "[DATE] - [DATE] [DATE] - [DATE]" at bounding box center [392, 196] width 290 height 37
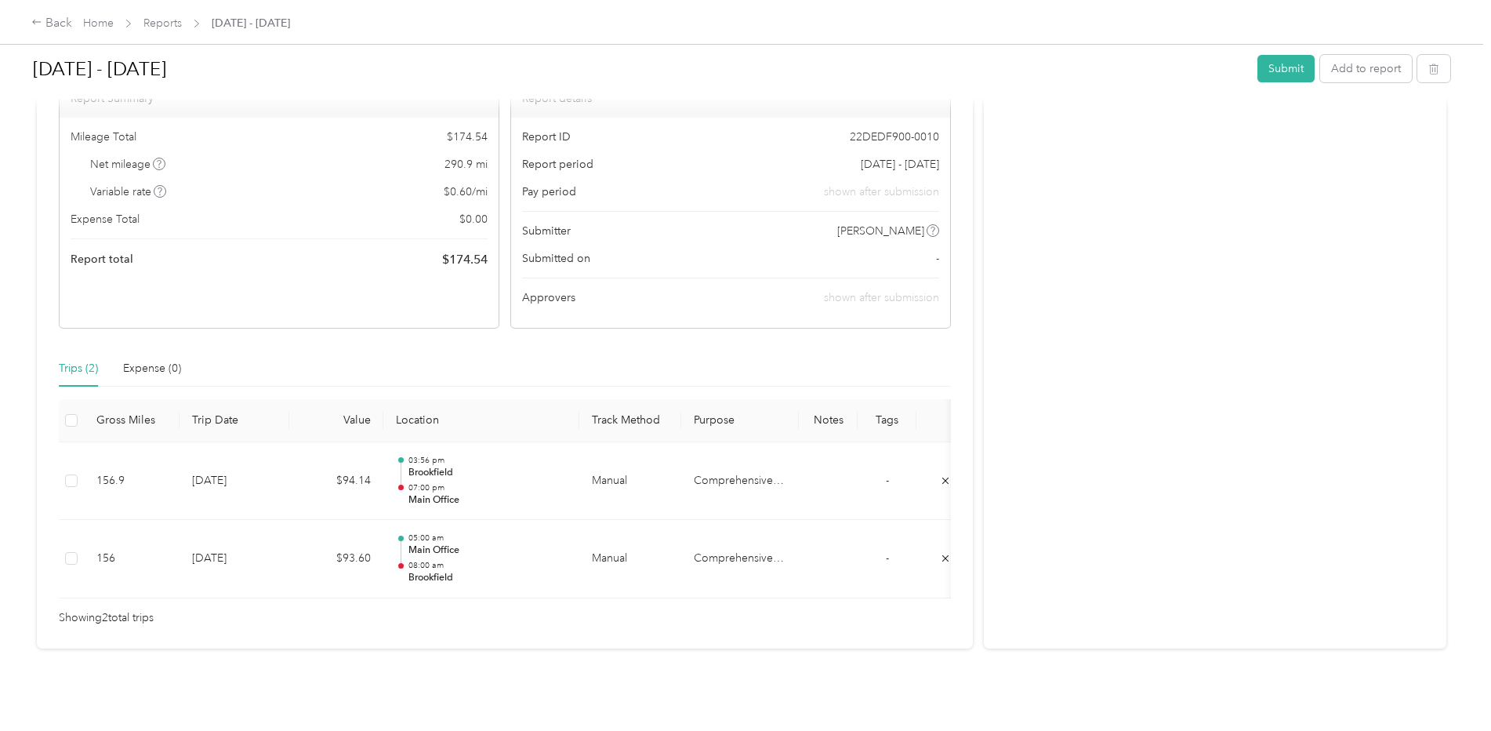
scroll to position [176, 0]
click at [63, 24] on div "Back" at bounding box center [51, 23] width 41 height 19
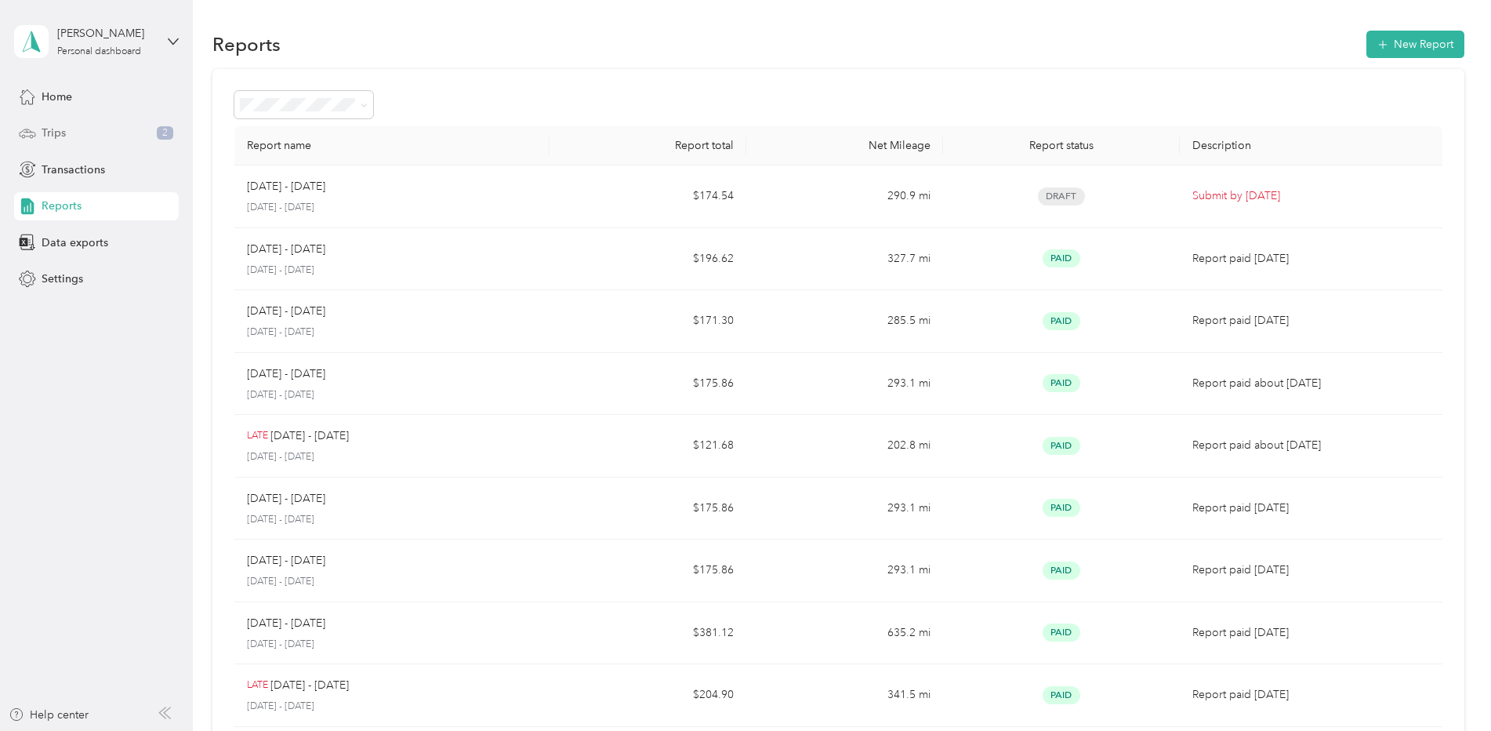
click at [74, 132] on div "Trips 2" at bounding box center [96, 133] width 165 height 28
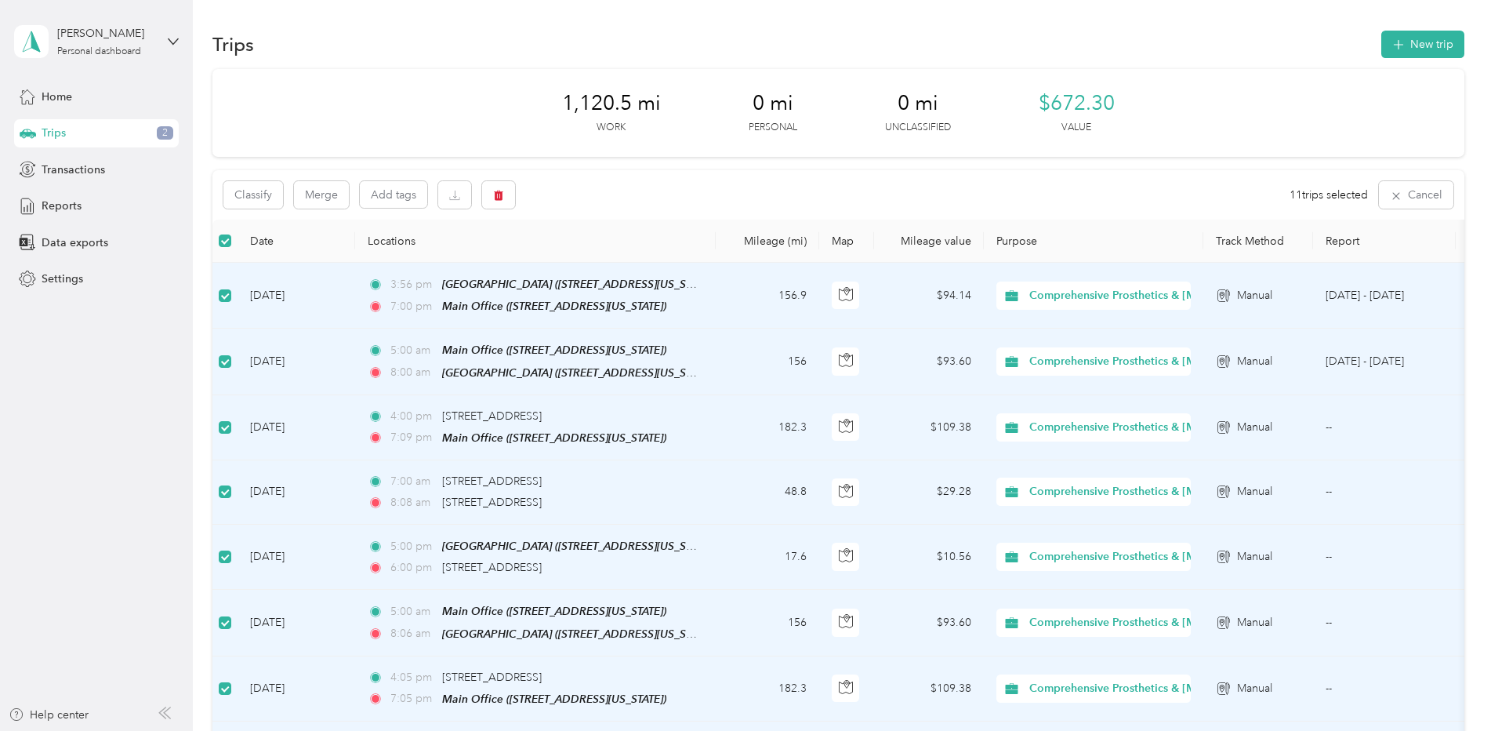
click at [569, 192] on div "Classify Merge Add tags 11 trips selected Cancel" at bounding box center [838, 194] width 1252 height 49
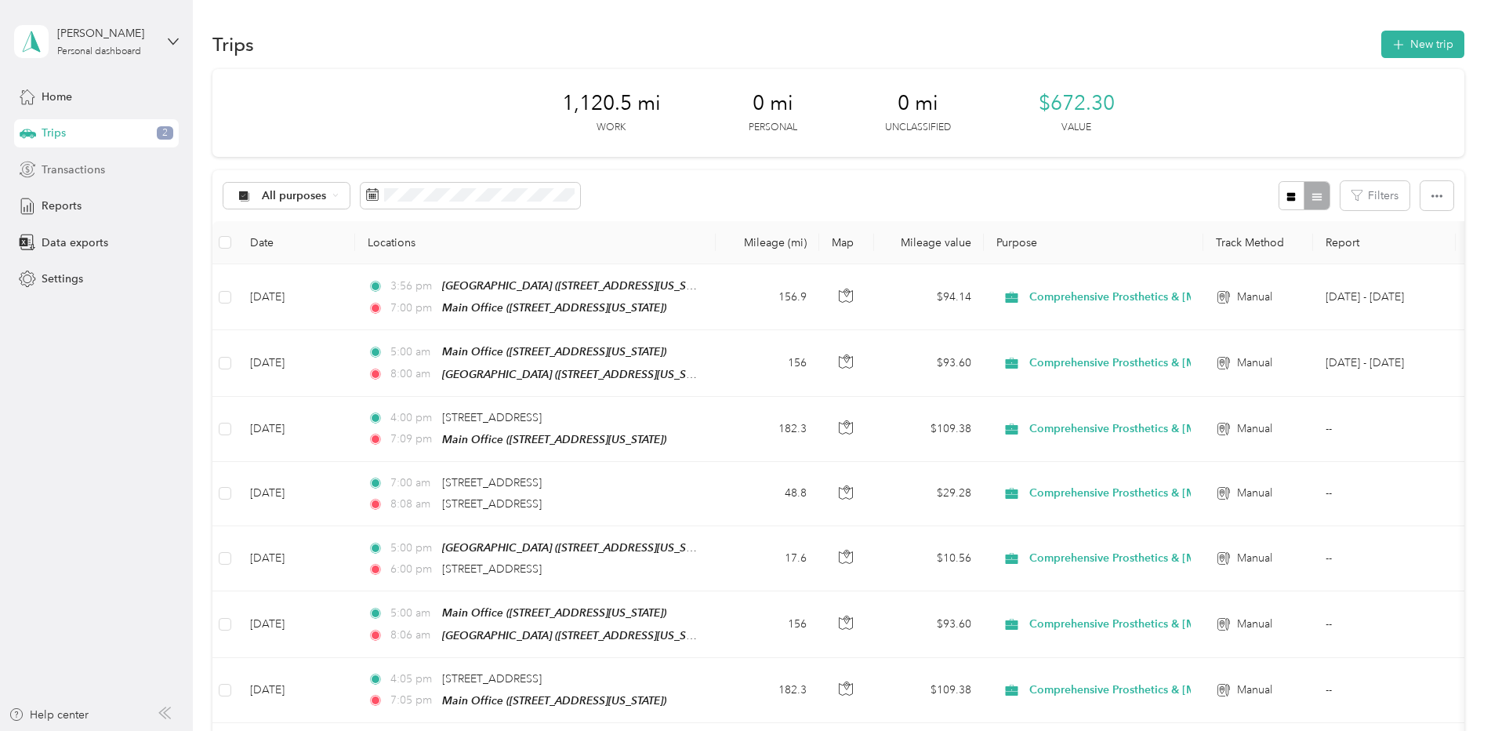
click at [90, 172] on span "Transactions" at bounding box center [73, 169] width 63 height 16
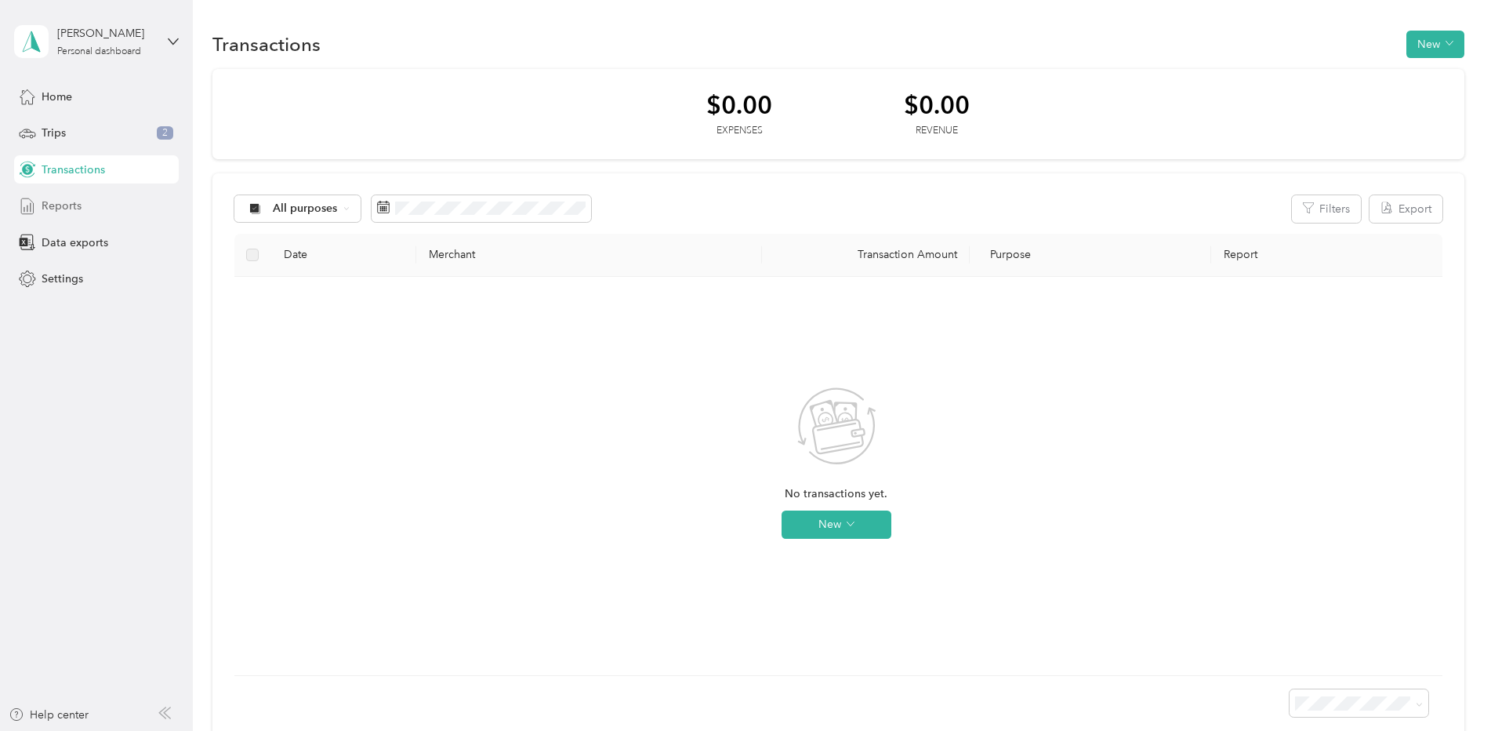
click at [78, 209] on span "Reports" at bounding box center [62, 206] width 40 height 16
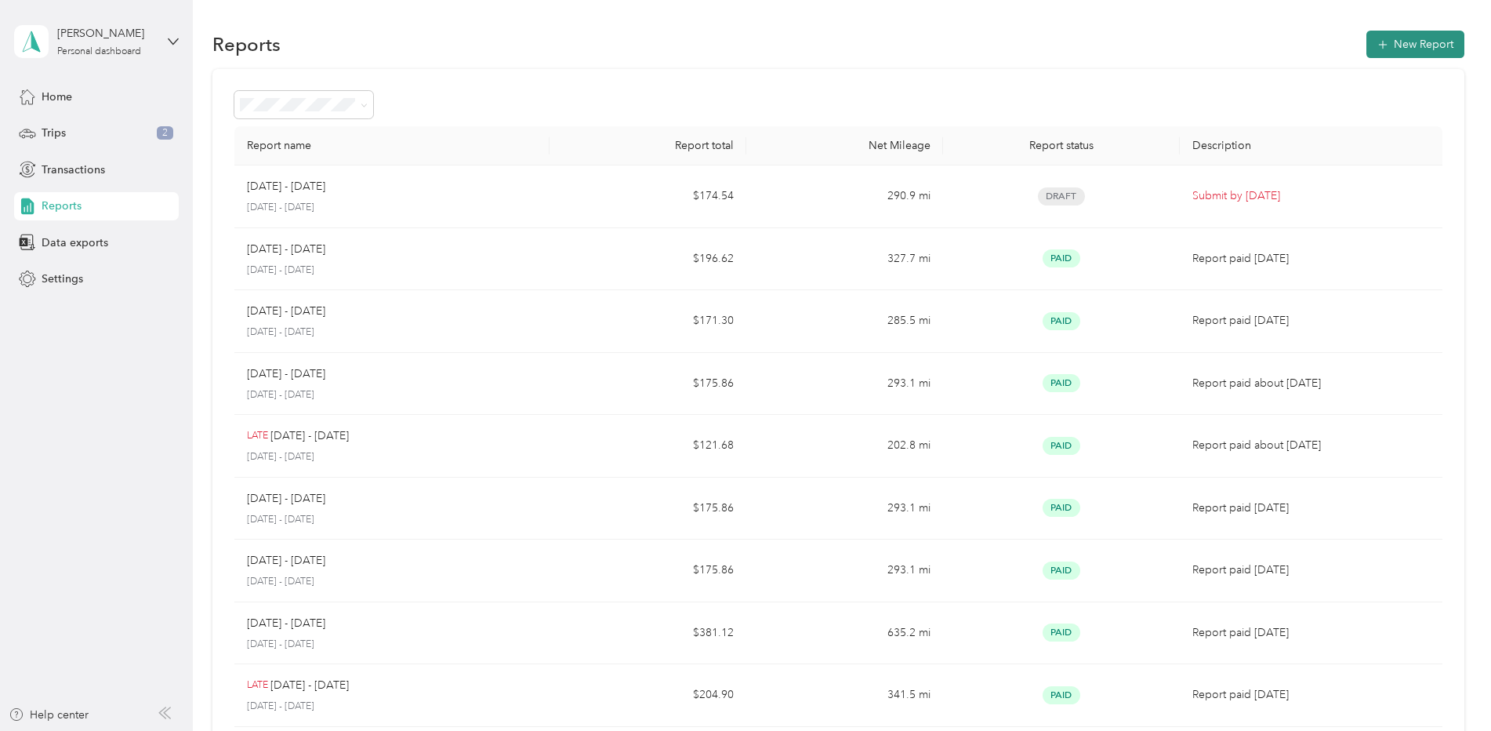
click at [1375, 46] on icon "button" at bounding box center [1383, 45] width 16 height 16
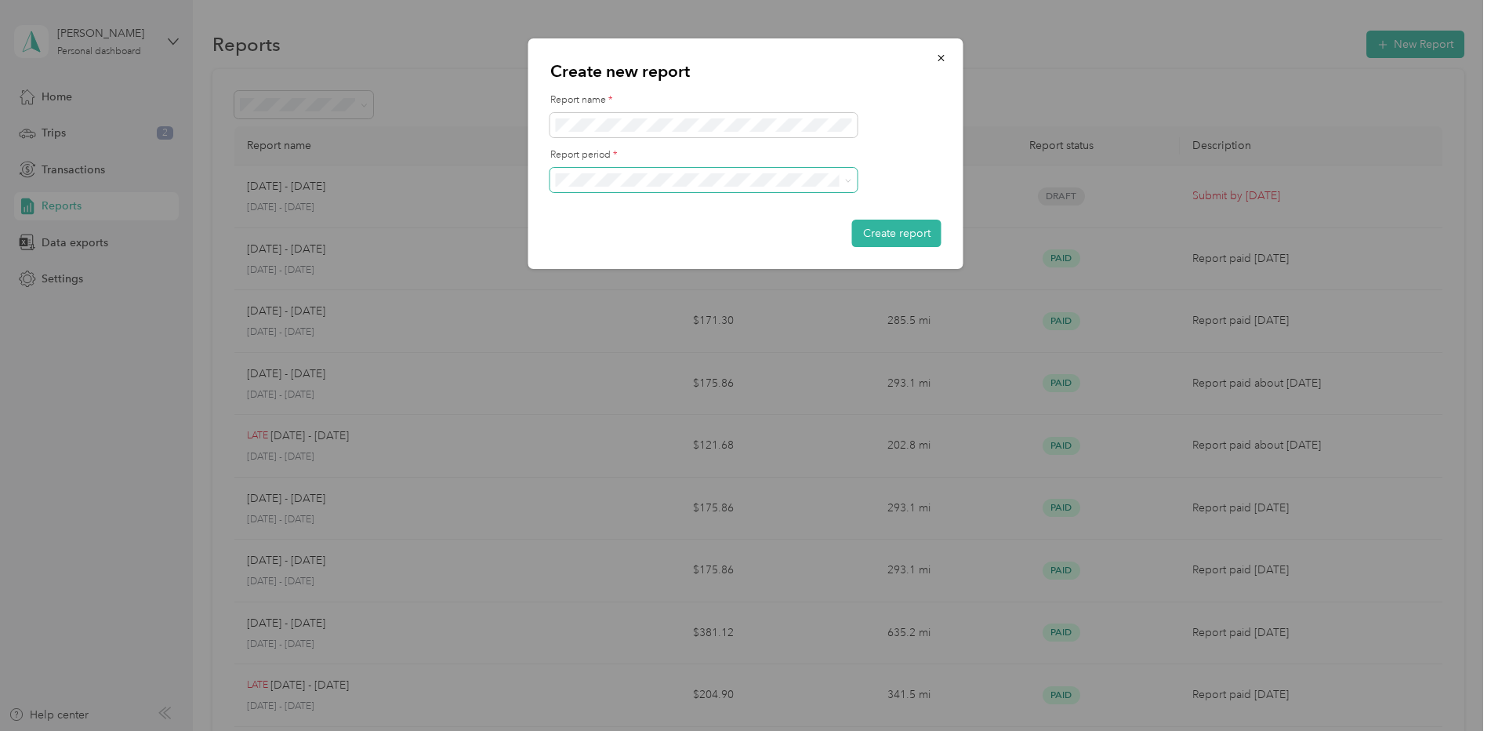
click at [741, 187] on span at bounding box center [703, 180] width 307 height 25
click at [651, 241] on li "[DATE] - [DATE]" at bounding box center [703, 232] width 307 height 27
click at [900, 236] on button "Create report" at bounding box center [896, 233] width 89 height 27
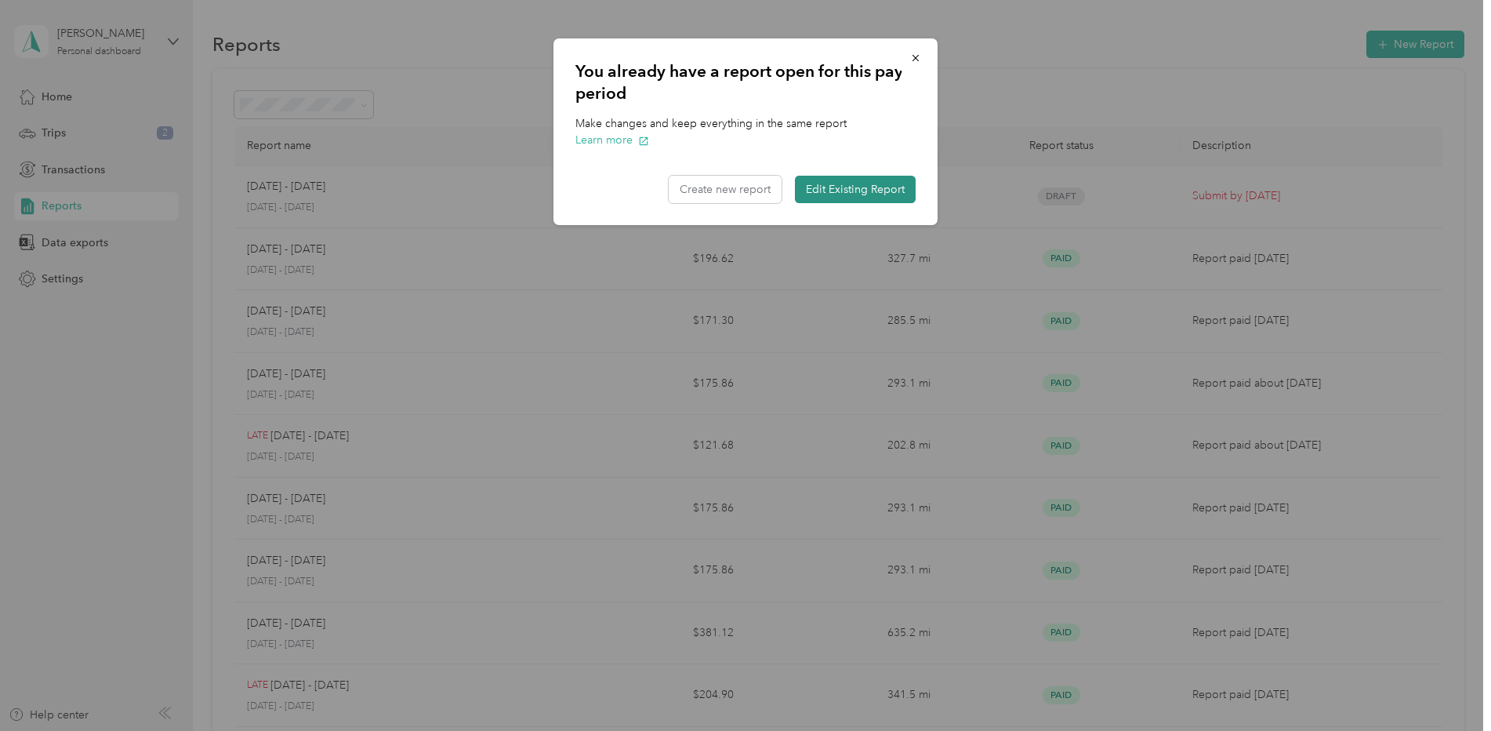
click at [858, 196] on button "Edit Existing Report" at bounding box center [855, 189] width 121 height 27
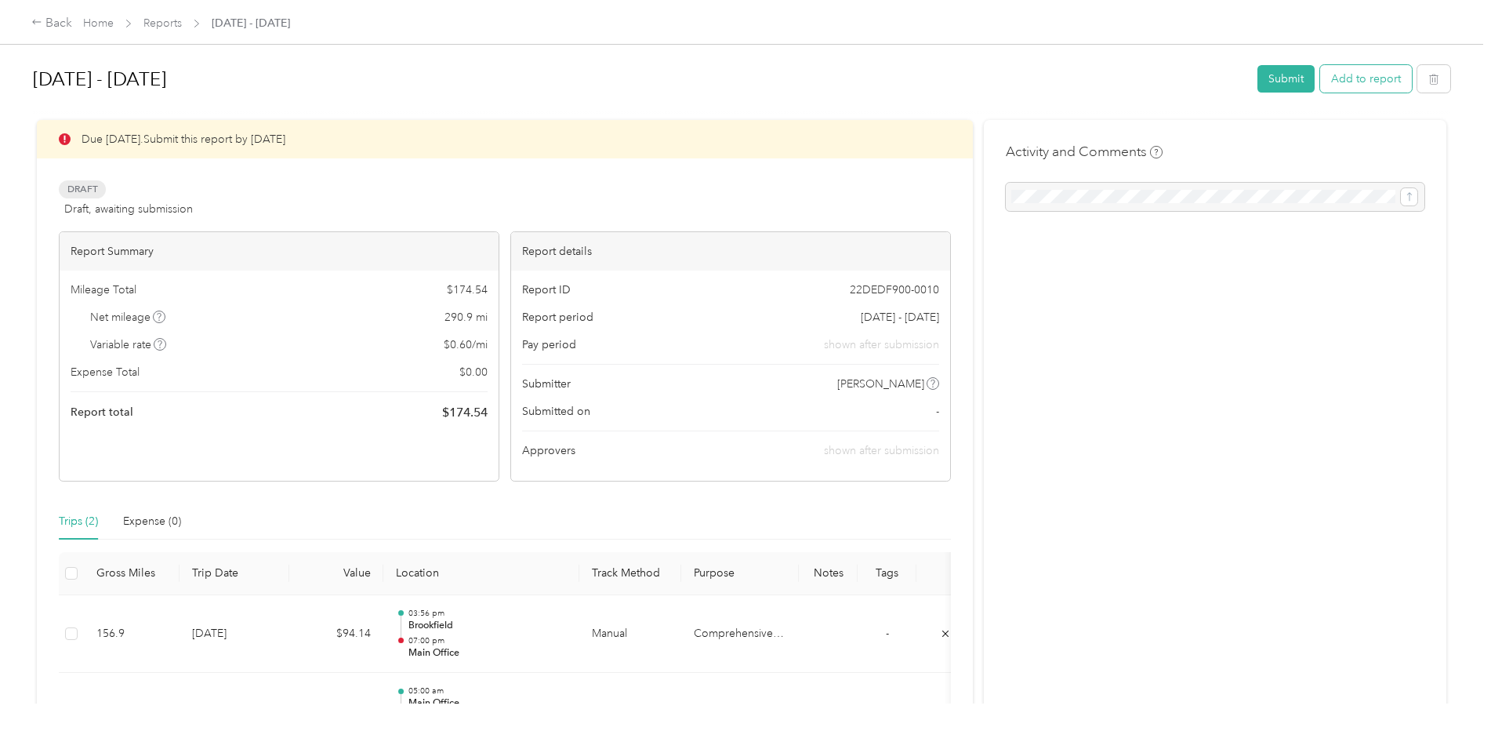
click at [1358, 86] on button "Add to report" at bounding box center [1366, 78] width 92 height 27
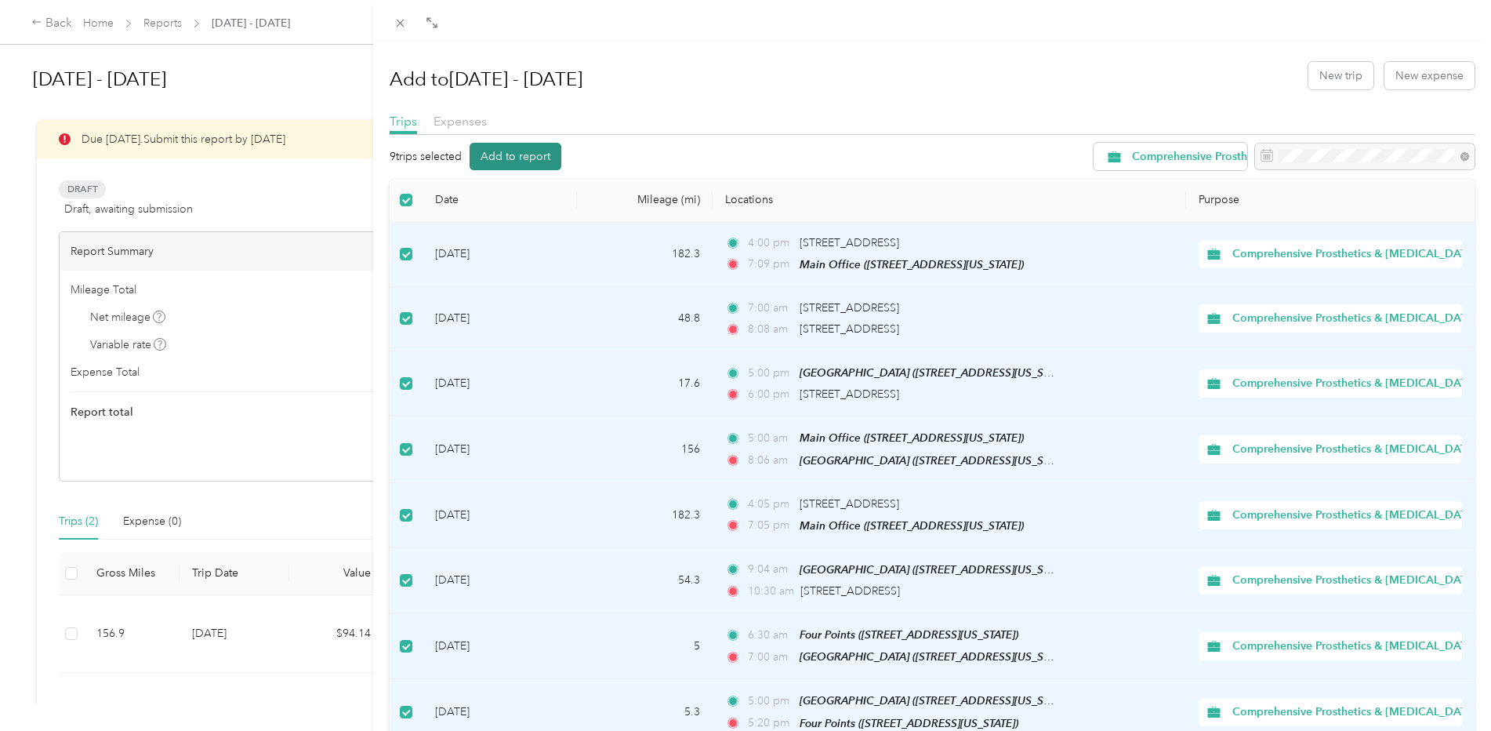
click at [539, 160] on button "Add to report" at bounding box center [516, 156] width 92 height 27
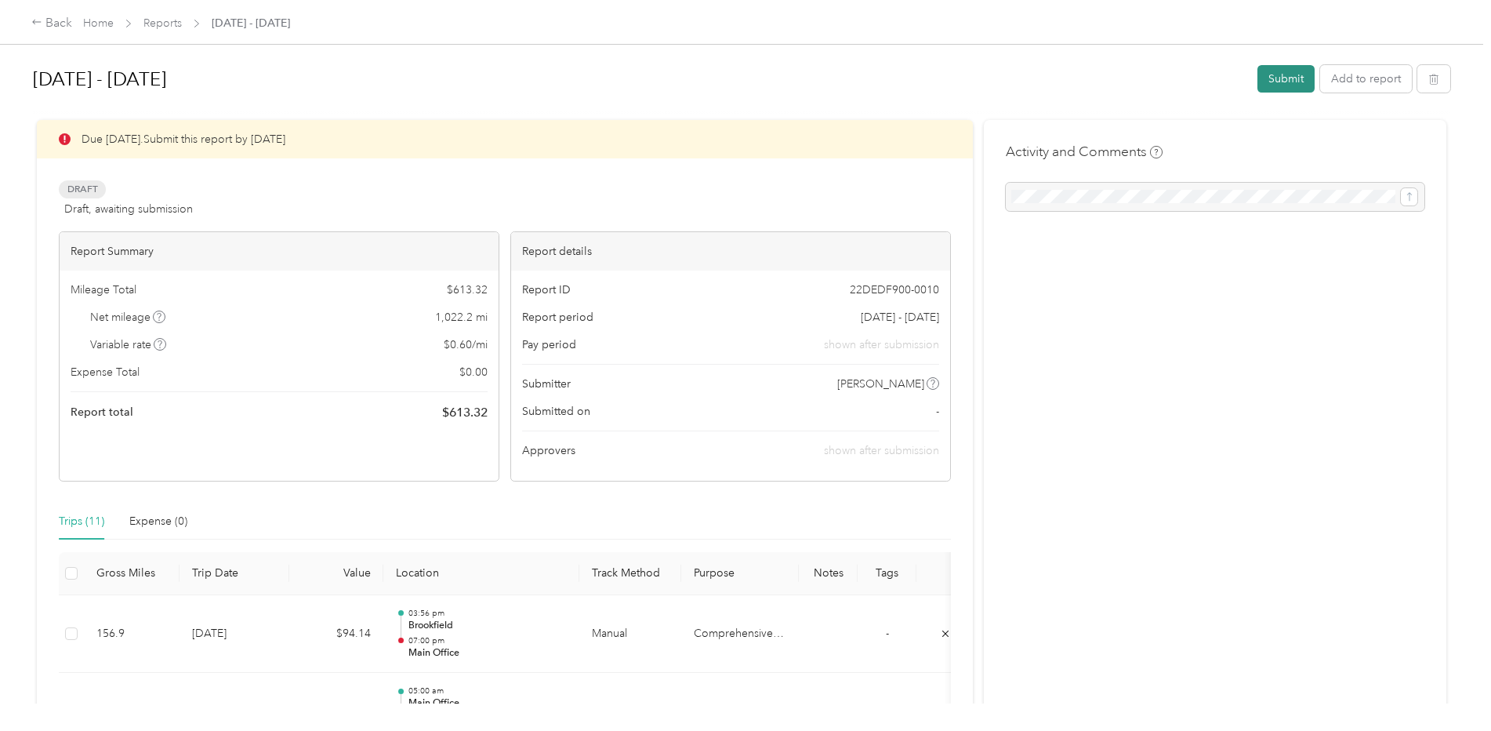
click at [1274, 81] on button "Submit" at bounding box center [1285, 78] width 57 height 27
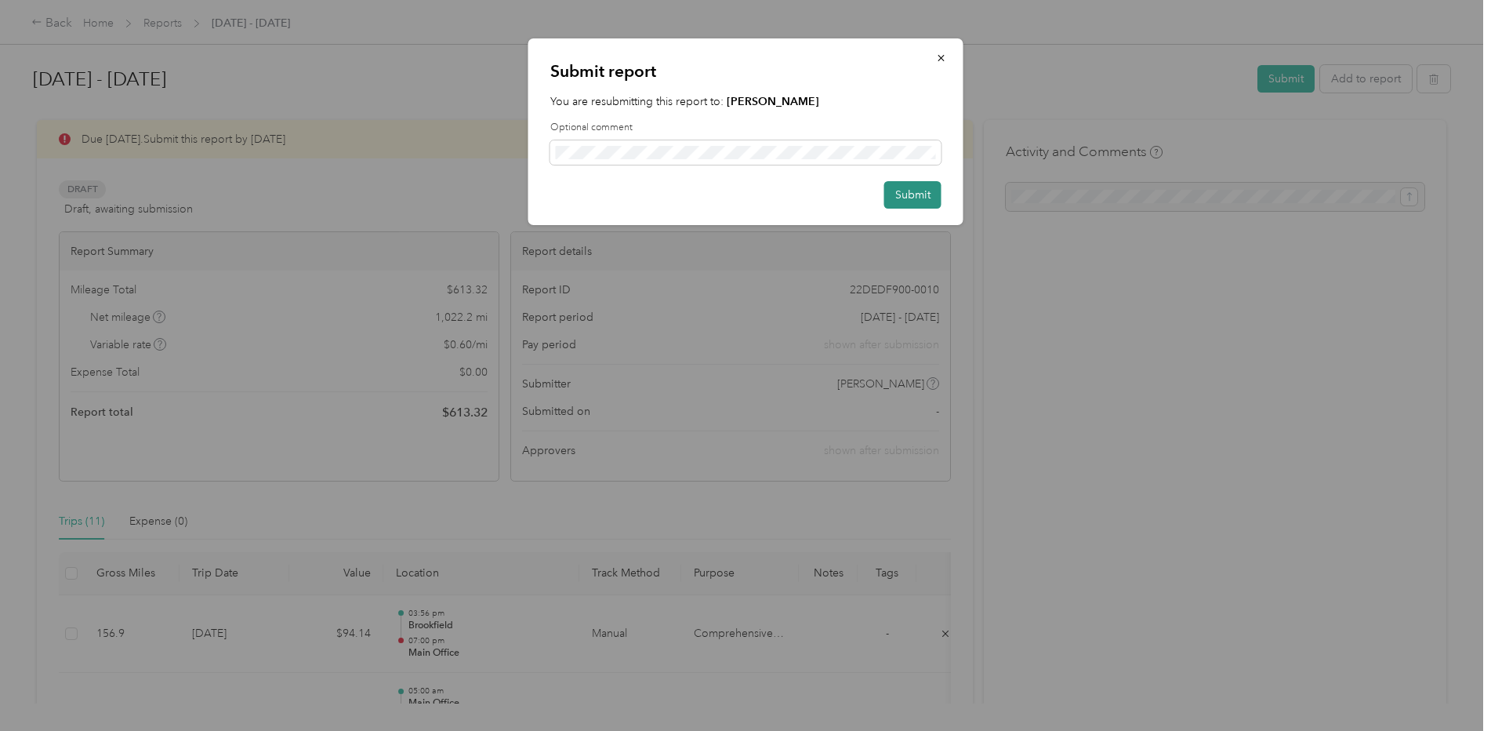
click at [907, 198] on button "Submit" at bounding box center [912, 194] width 57 height 27
